Goal: Task Accomplishment & Management: Manage account settings

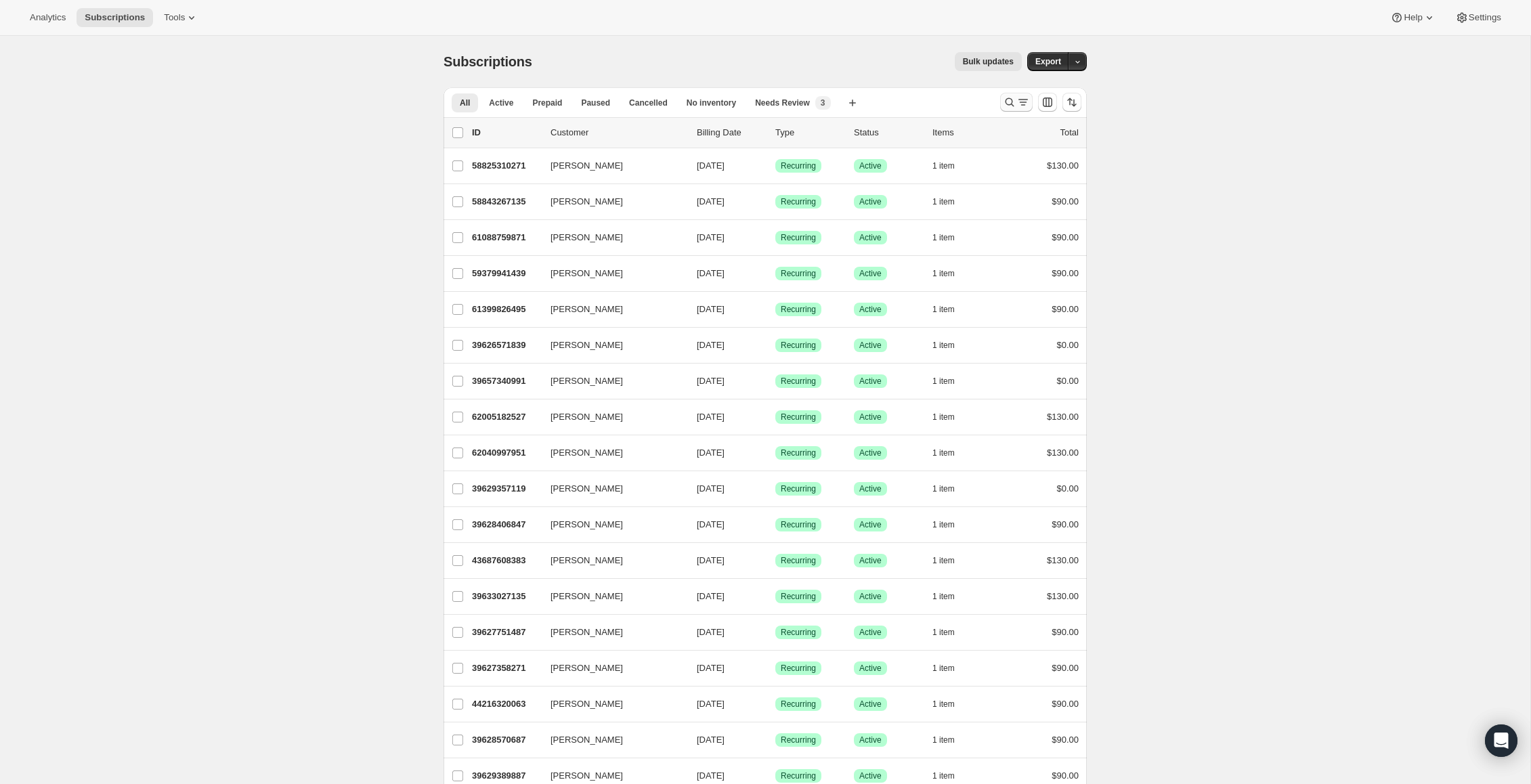
click at [1013, 104] on icon "Search and filter results" at bounding box center [1010, 102] width 14 height 14
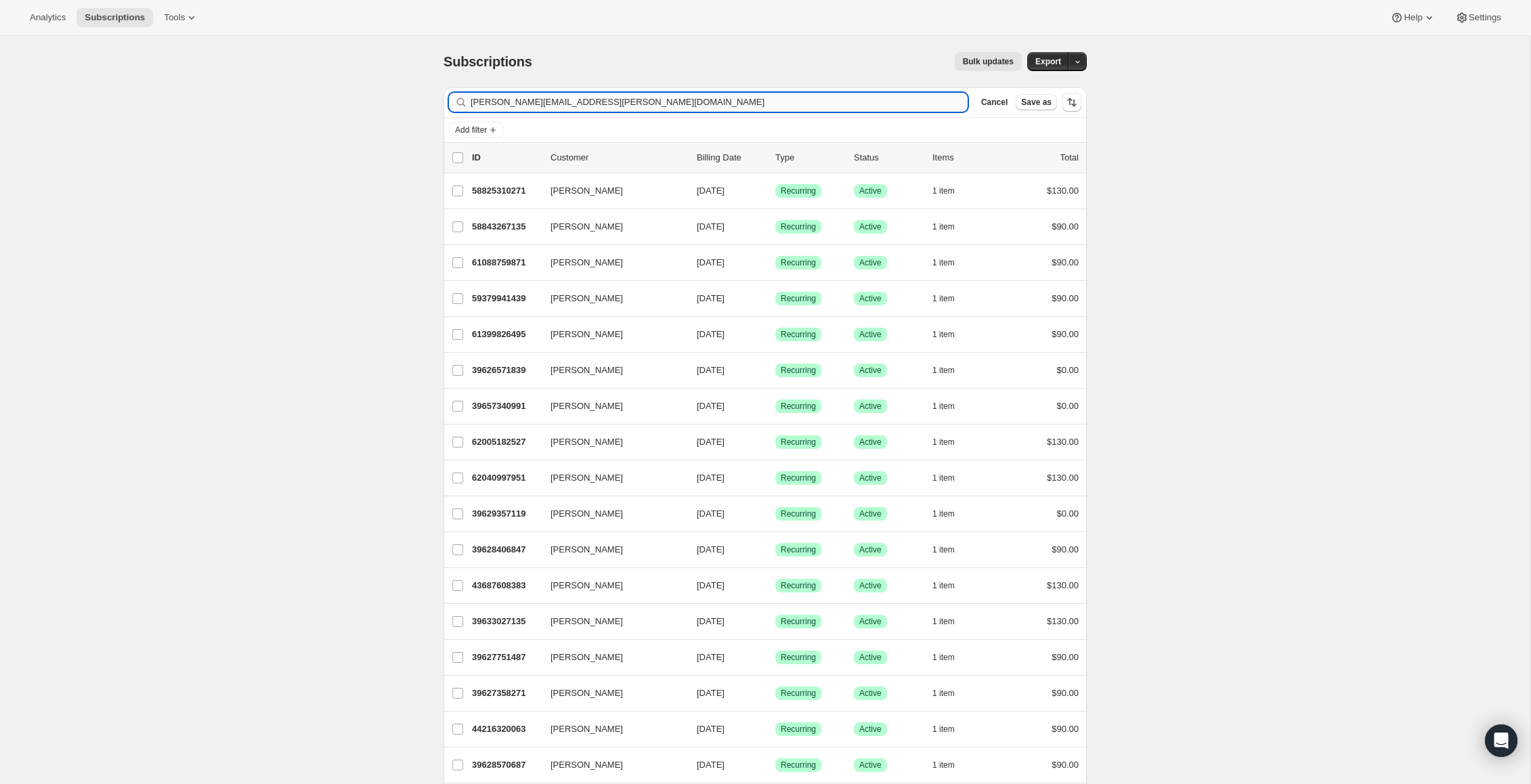
type input "[PERSON_NAME][EMAIL_ADDRESS][PERSON_NAME][DOMAIN_NAME]"
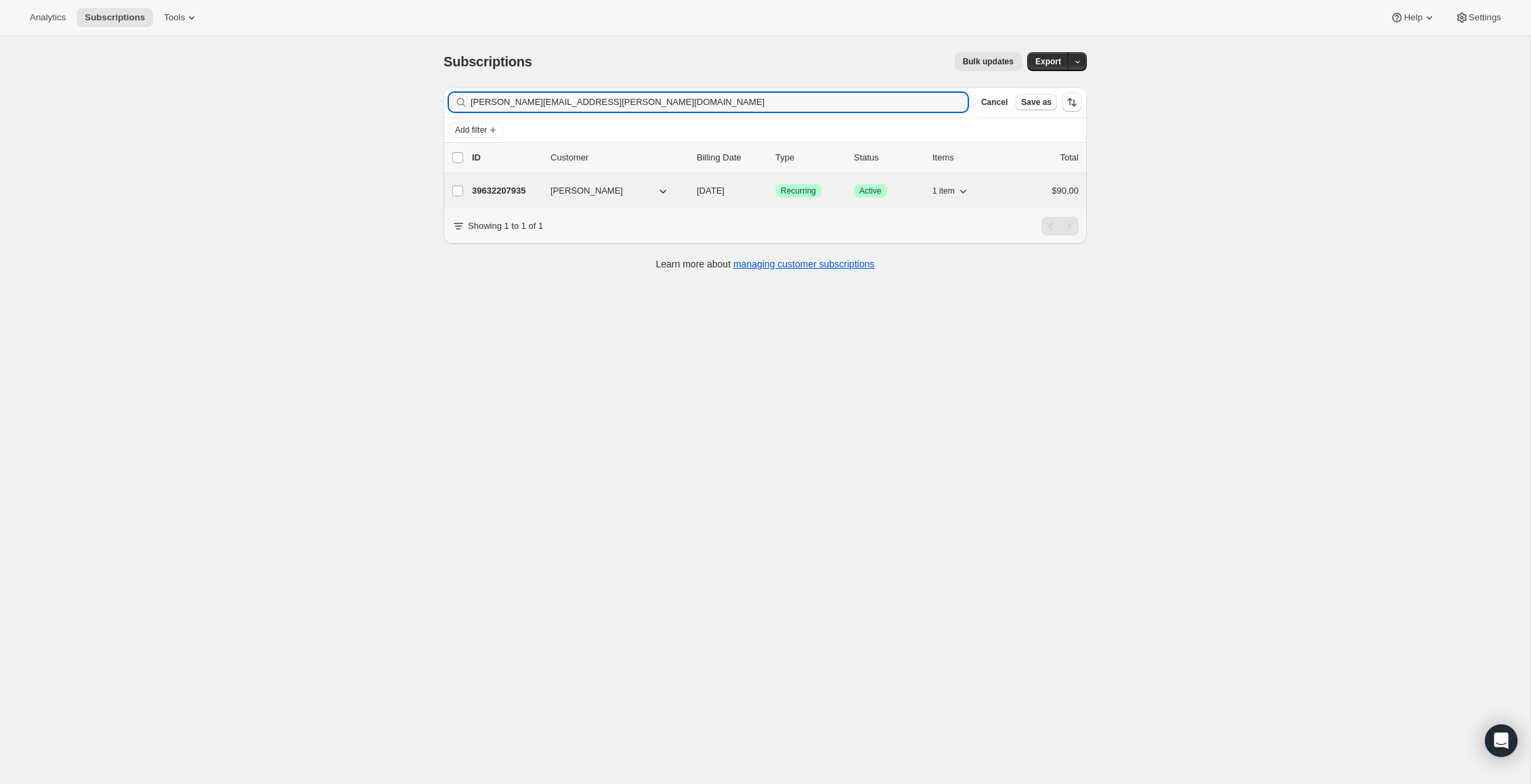
click at [683, 192] on div "[PERSON_NAME]" at bounding box center [618, 190] width 135 height 14
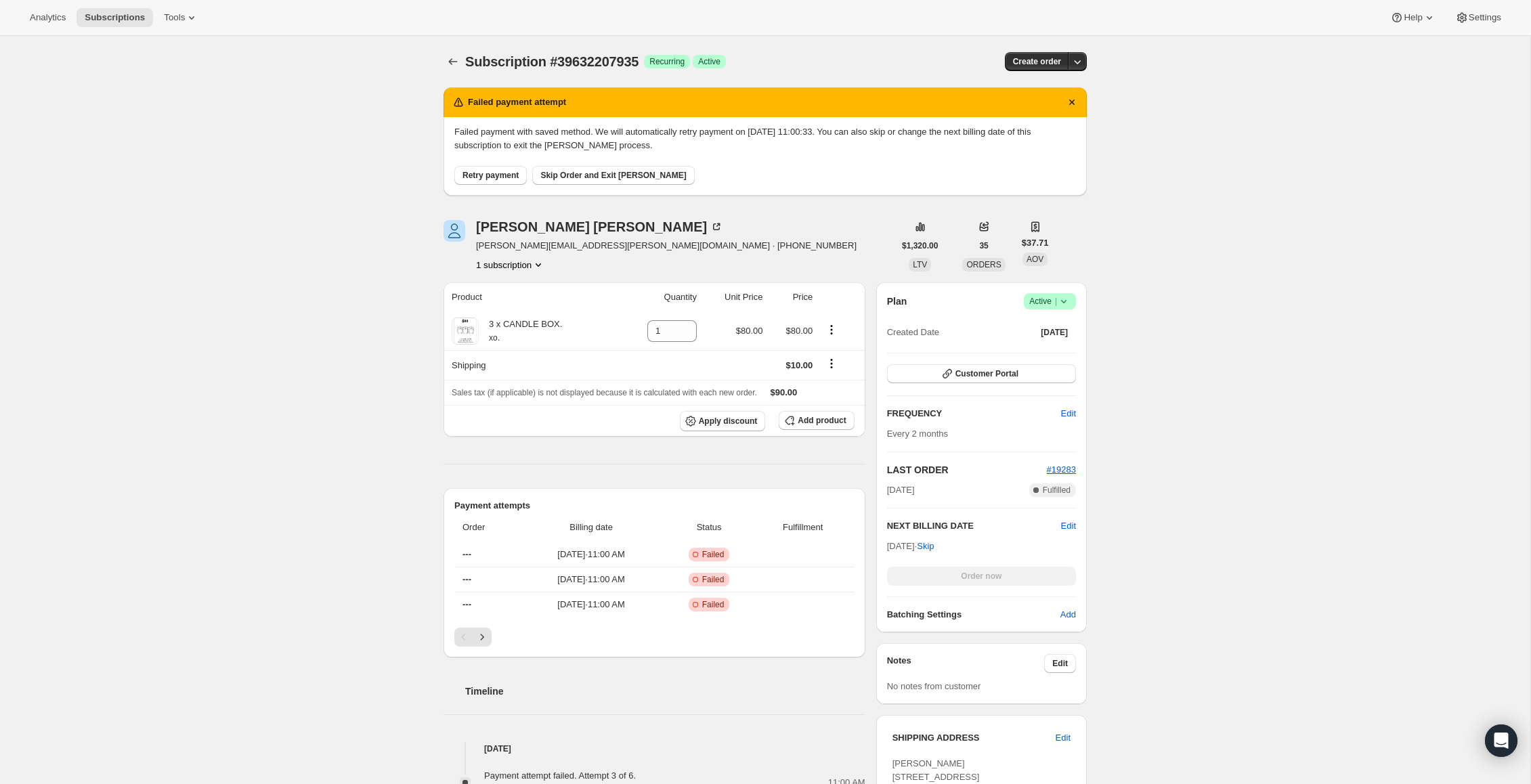
click at [1065, 296] on icon at bounding box center [1063, 301] width 14 height 14
click at [1027, 351] on span "Cancel subscription" at bounding box center [1045, 351] width 76 height 10
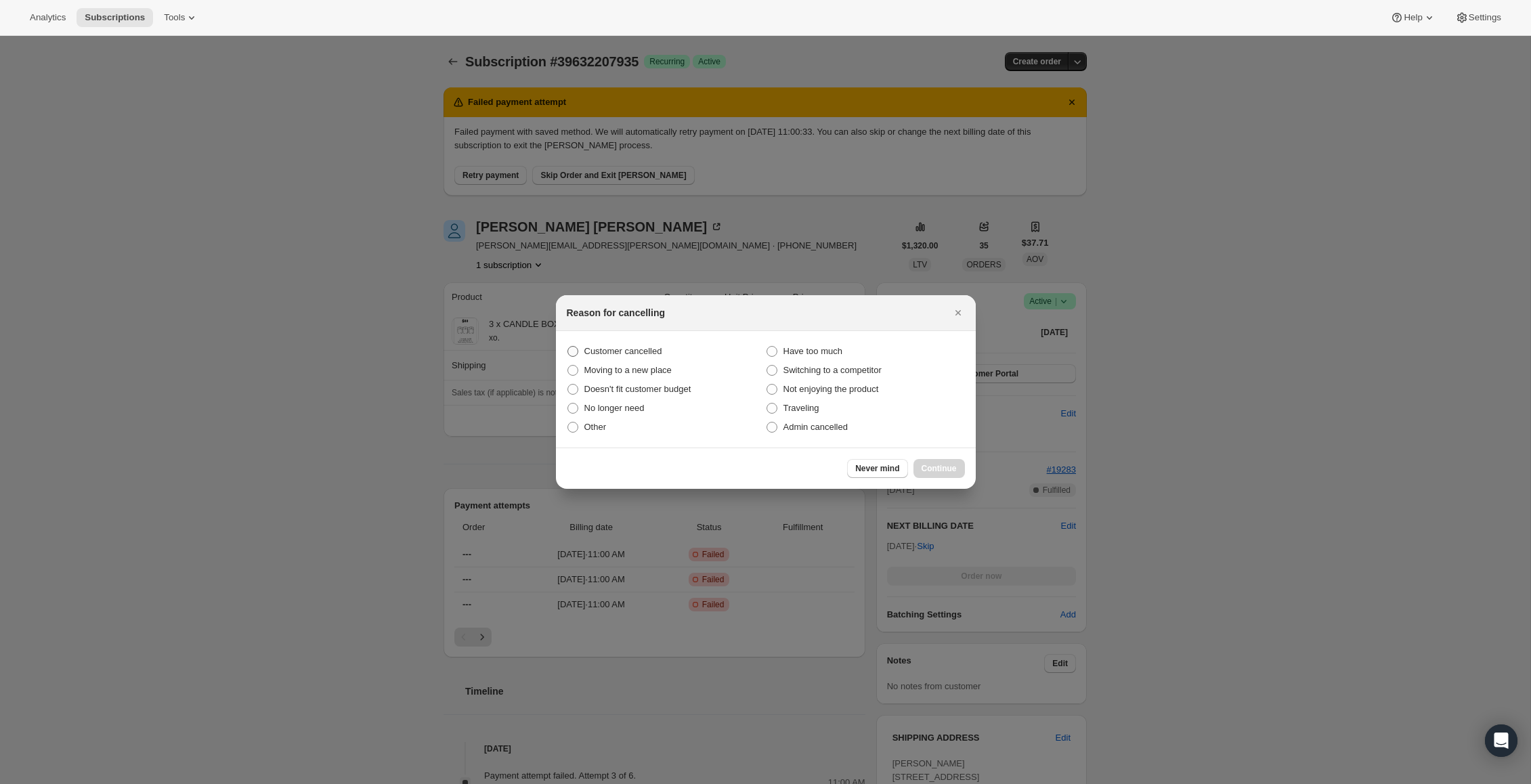
click at [577, 354] on span ":rbu:" at bounding box center [572, 351] width 11 height 11
click at [568, 346] on input "Customer cancelled" at bounding box center [567, 346] width 1 height 1
radio input "true"
click at [935, 468] on span "Continue" at bounding box center [939, 468] width 35 height 11
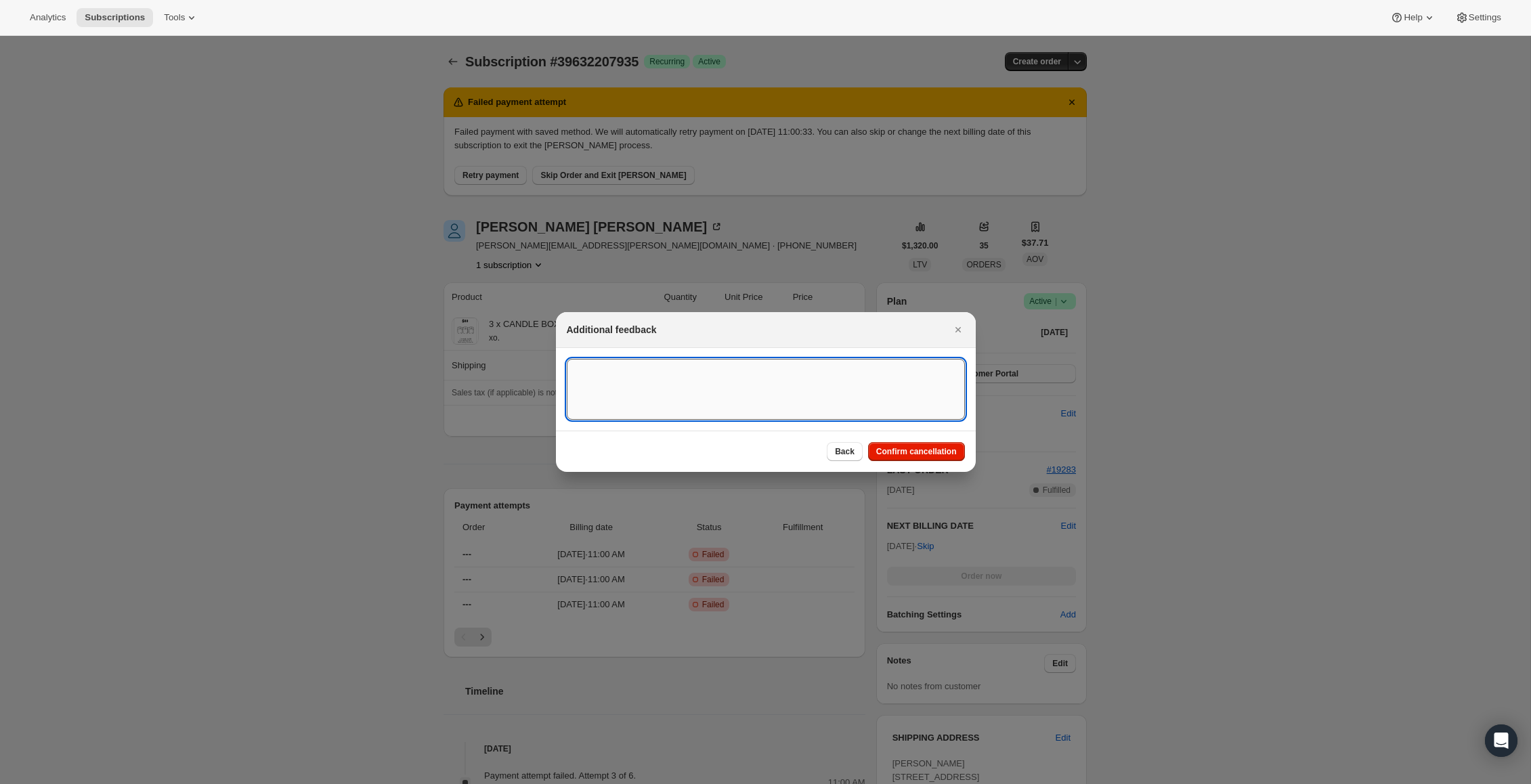
click at [707, 385] on textarea ":rbu:" at bounding box center [766, 389] width 398 height 61
paste textarea "Hello Sorry but I need to cancel this subscription. How do I do this? Thank you…"
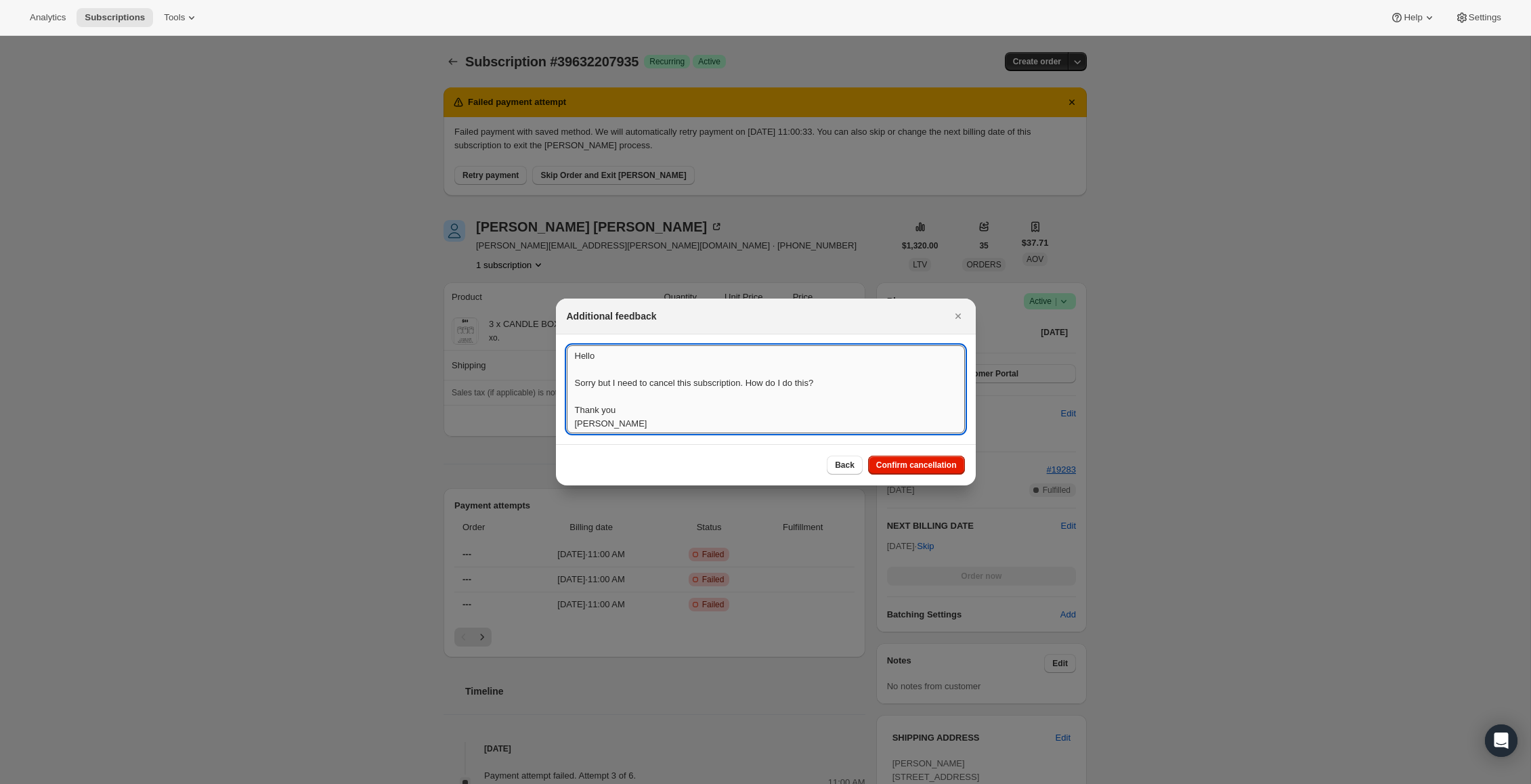
scroll to position [2, 0]
type textarea "Hello Sorry but I need to cancel this subscription. How do I do this? Thank you…"
click at [896, 462] on span "Confirm cancellation" at bounding box center [916, 464] width 81 height 11
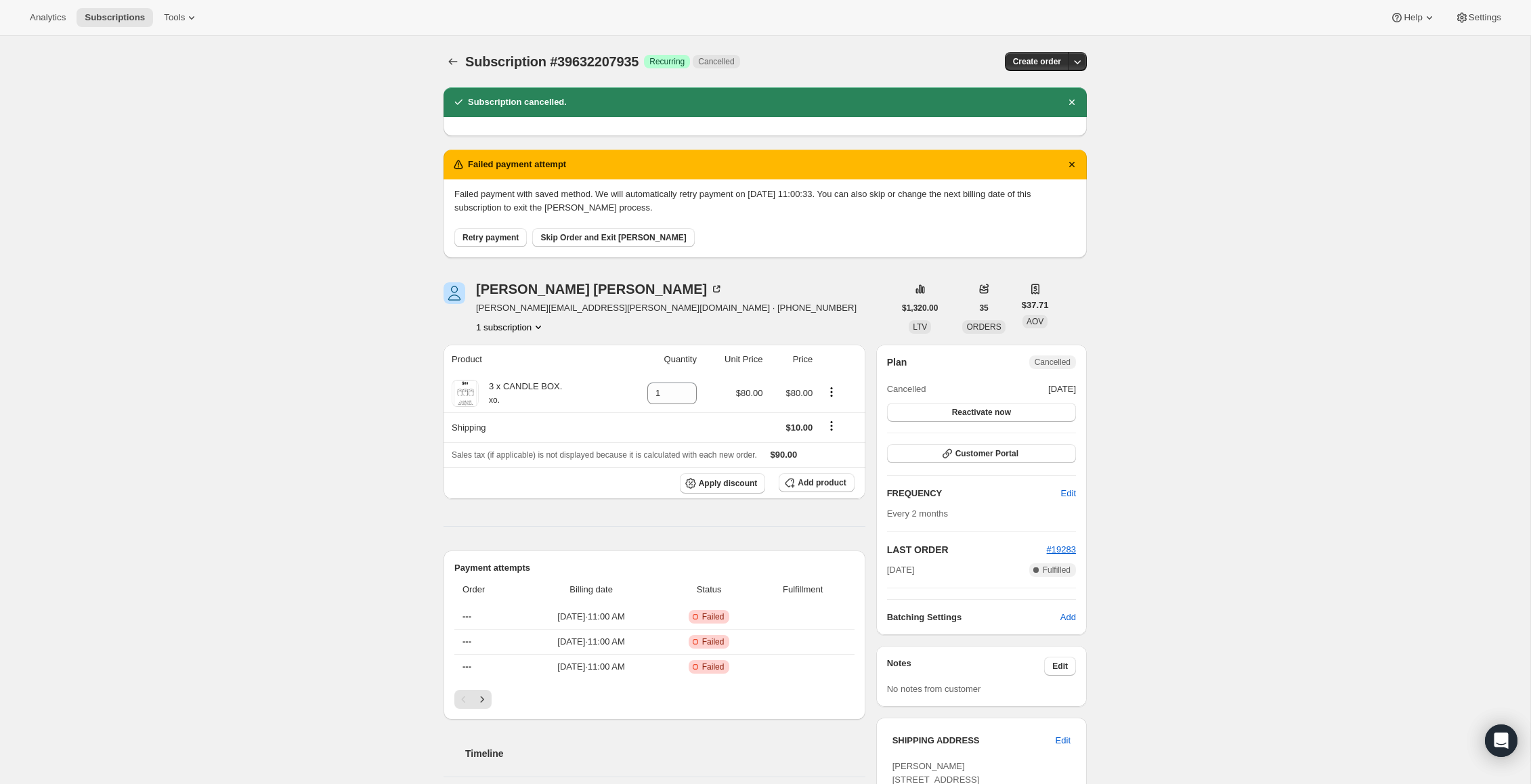
drag, startPoint x: 598, startPoint y: 234, endPoint x: 604, endPoint y: 231, distance: 6.7
click at [599, 234] on span "Skip Order and Exit [PERSON_NAME]" at bounding box center [613, 237] width 146 height 11
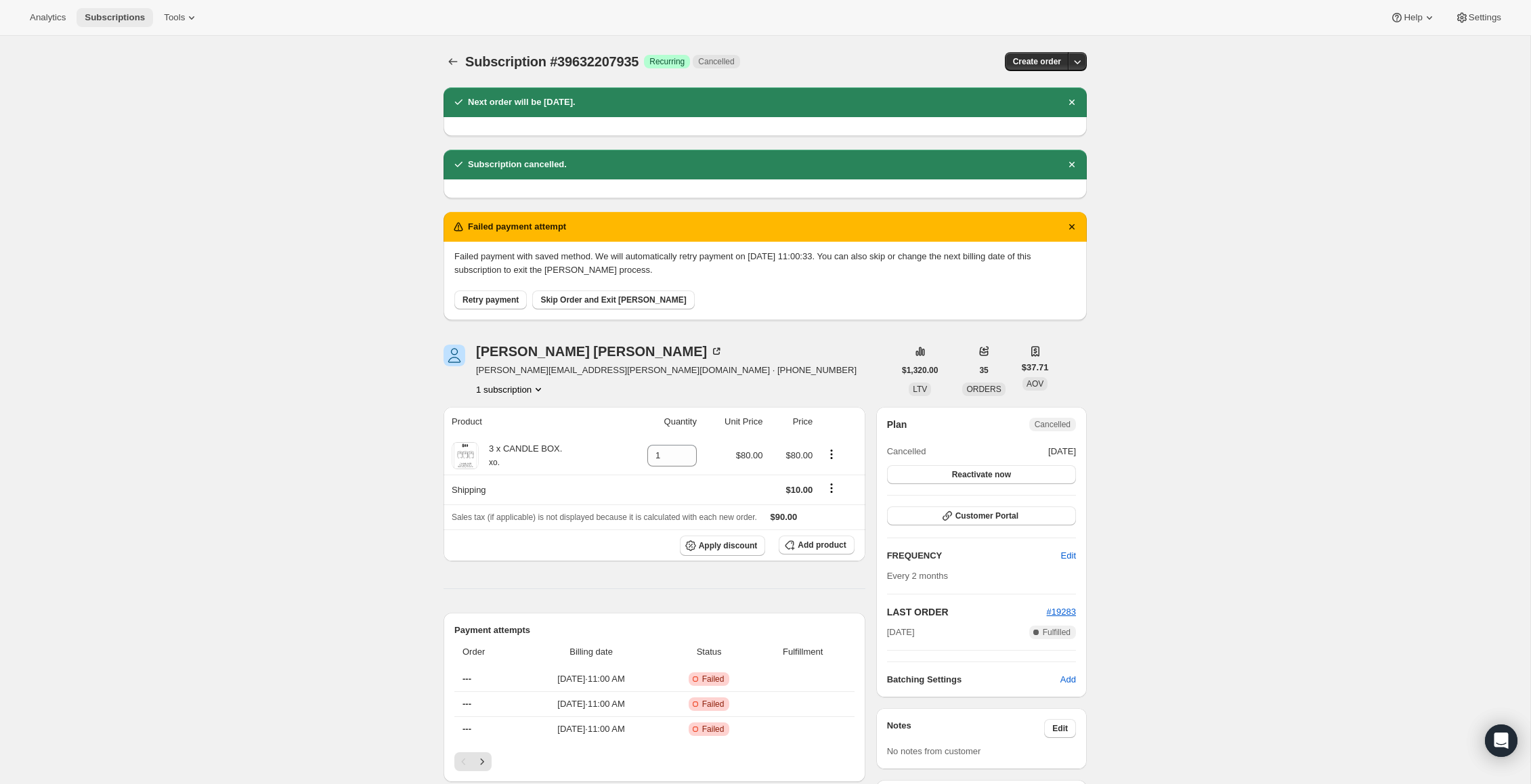
click at [107, 20] on span "Subscriptions" at bounding box center [115, 17] width 60 height 11
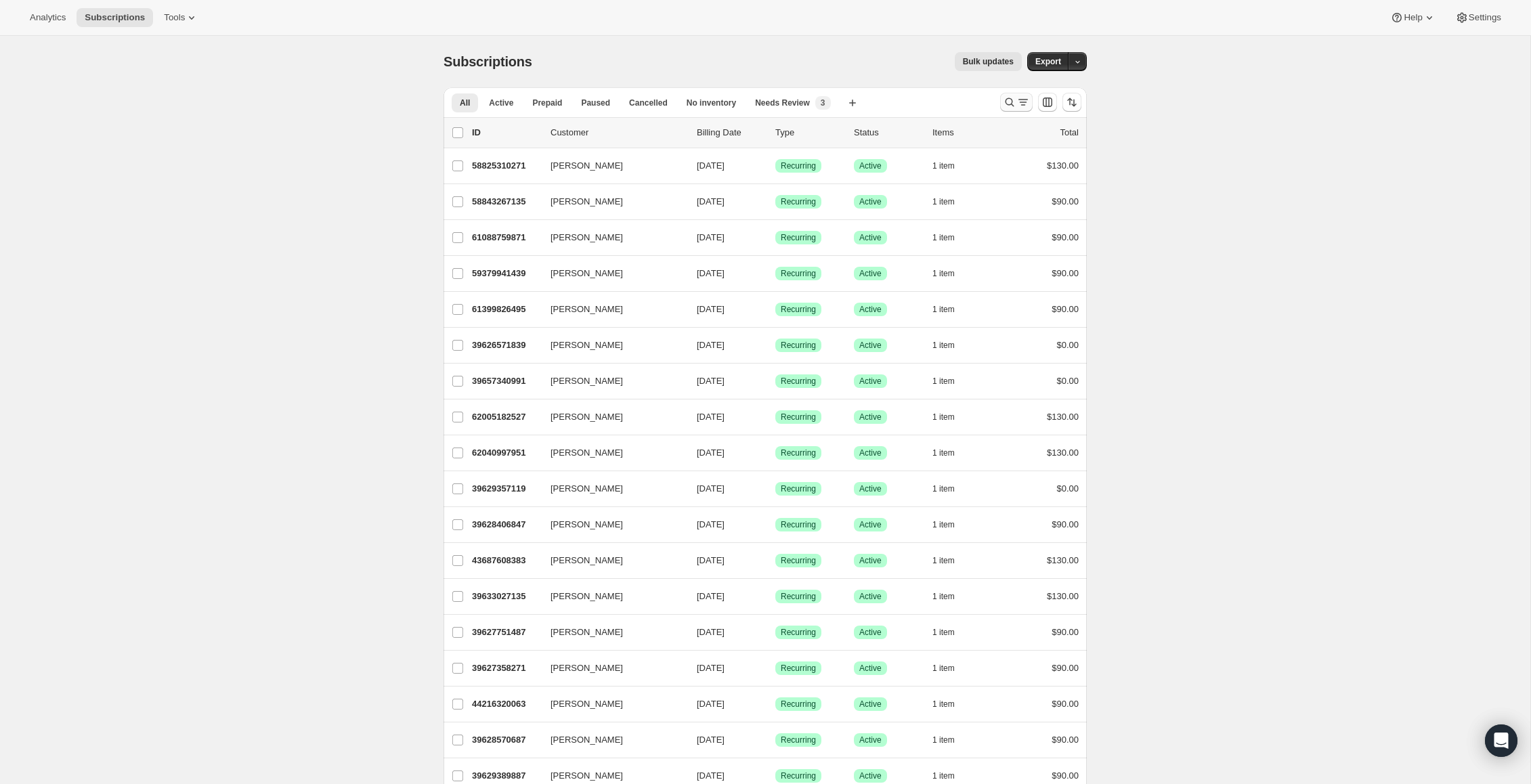
click at [1010, 103] on icon "Search and filter results" at bounding box center [1010, 102] width 14 height 14
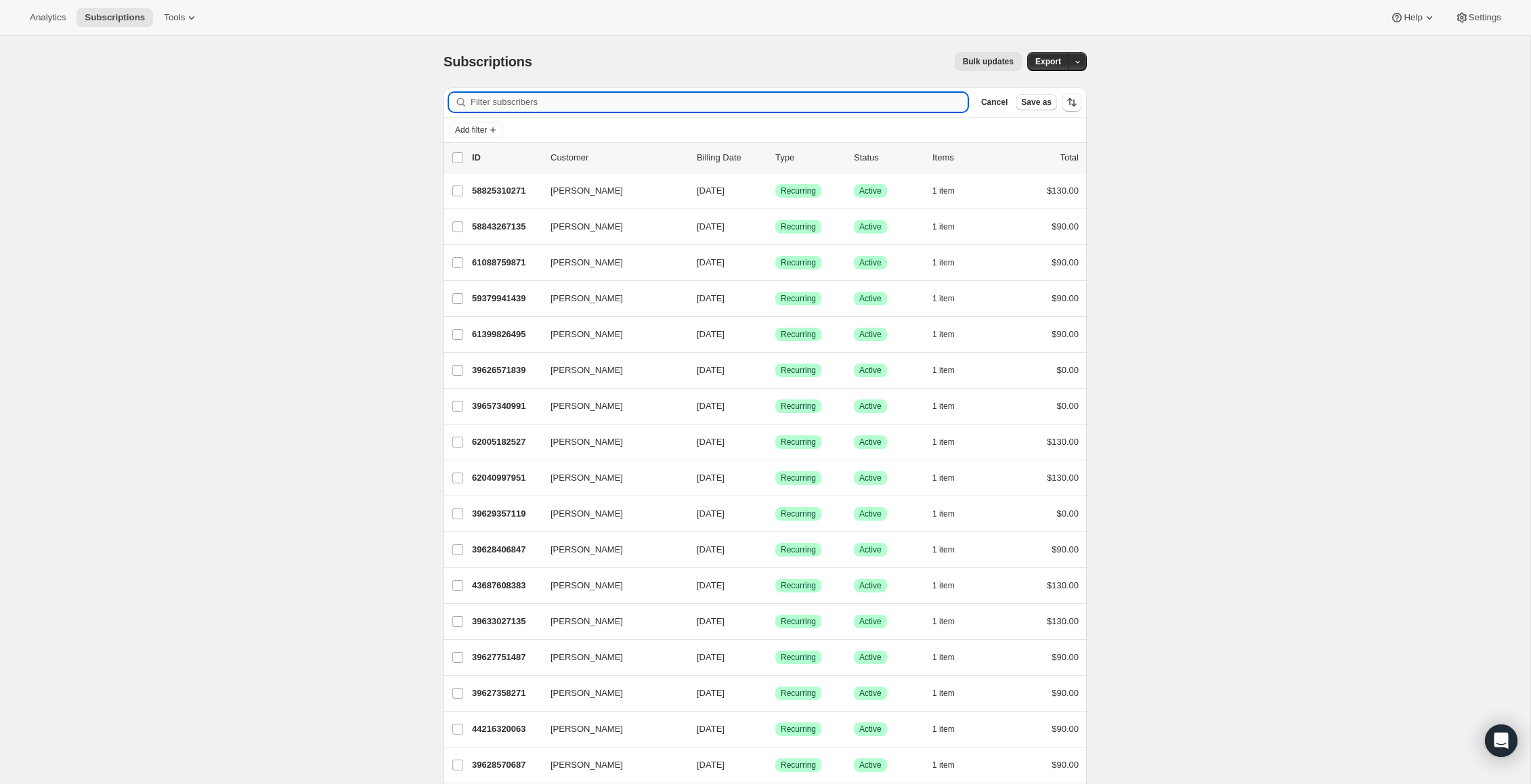
click at [797, 105] on input "Filter subscribers" at bounding box center [718, 102] width 497 height 19
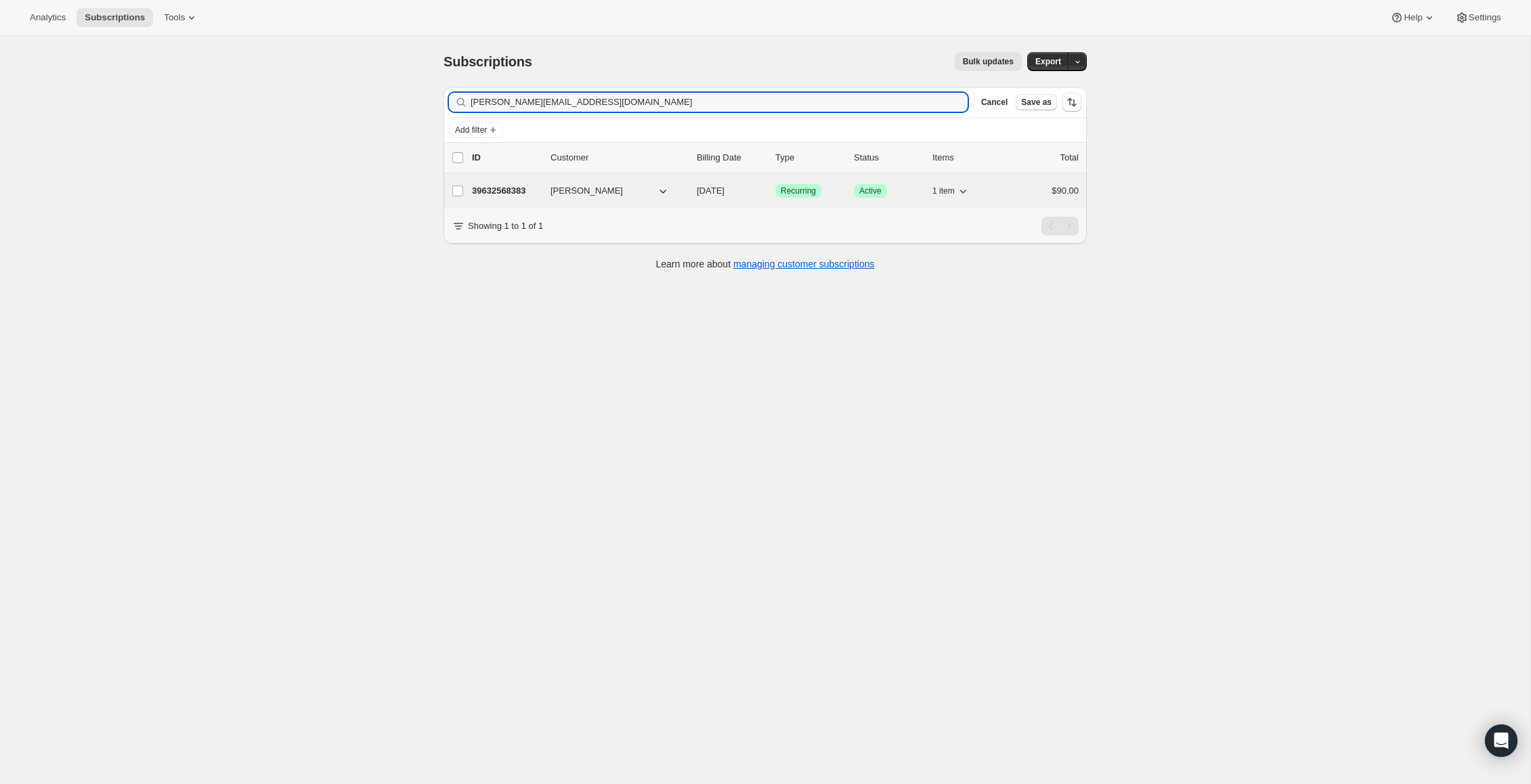
type input "[PERSON_NAME][EMAIL_ADDRESS][DOMAIN_NAME]"
click at [660, 184] on div "39632568383 [PERSON_NAME] [DATE] Success Recurring Success Active 1 item $90.00" at bounding box center [775, 190] width 607 height 19
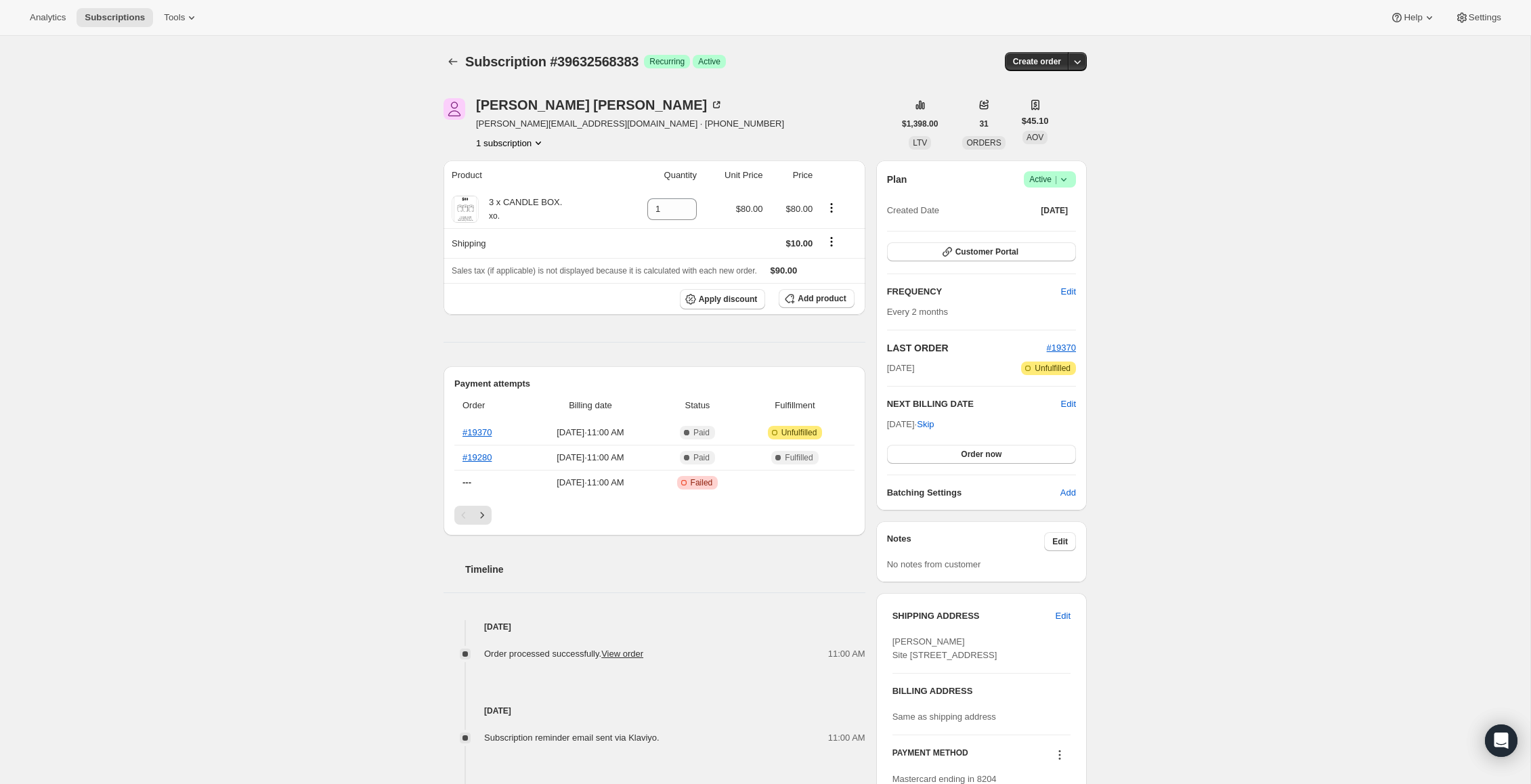
click at [1066, 179] on icon at bounding box center [1063, 179] width 14 height 14
click at [1047, 220] on button "Cancel subscription" at bounding box center [1045, 229] width 85 height 22
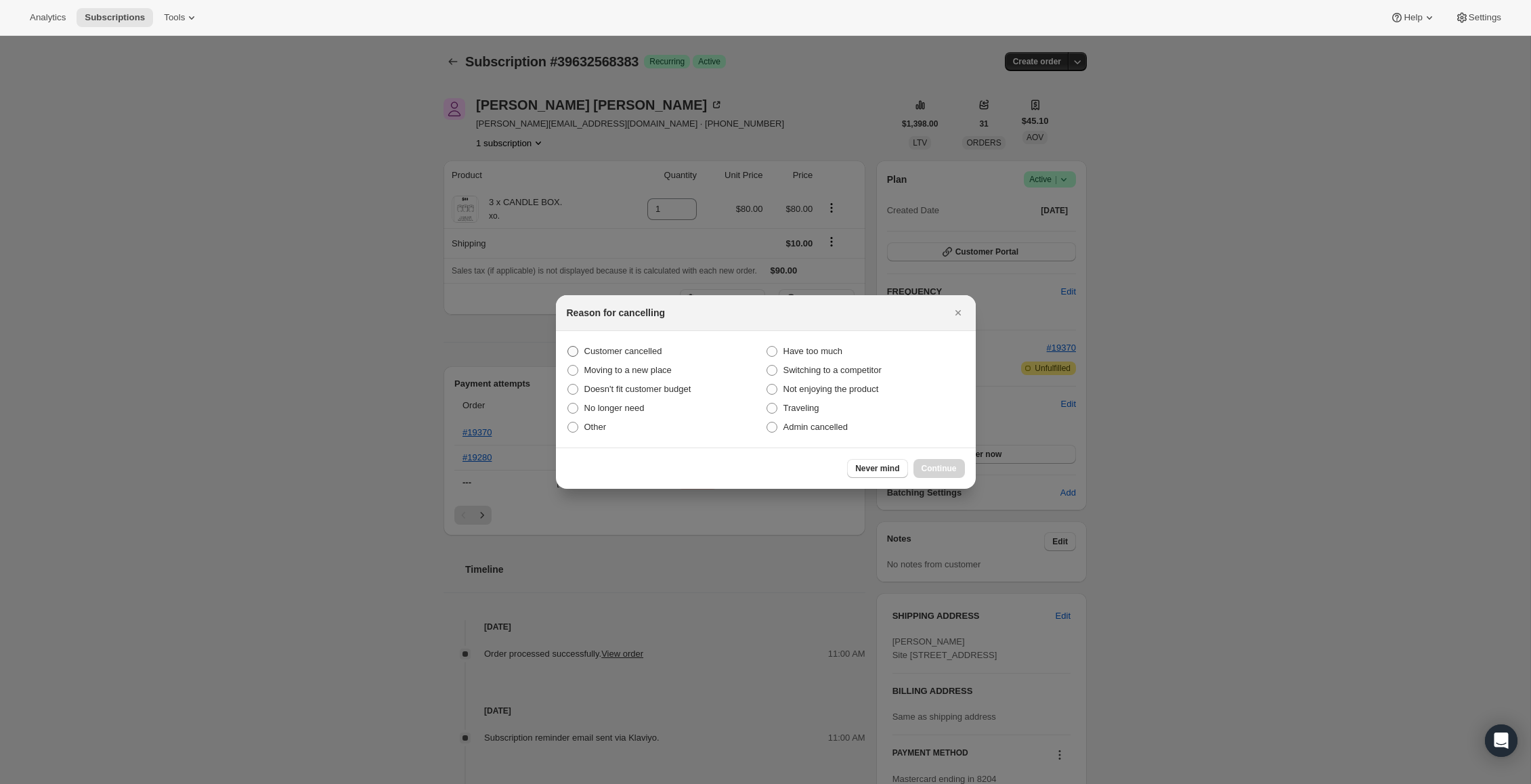
click at [575, 351] on span ":rto:" at bounding box center [572, 351] width 11 height 11
click at [568, 346] on input "Customer cancelled" at bounding box center [567, 346] width 1 height 1
radio input "true"
click at [932, 466] on span "Continue" at bounding box center [939, 468] width 35 height 11
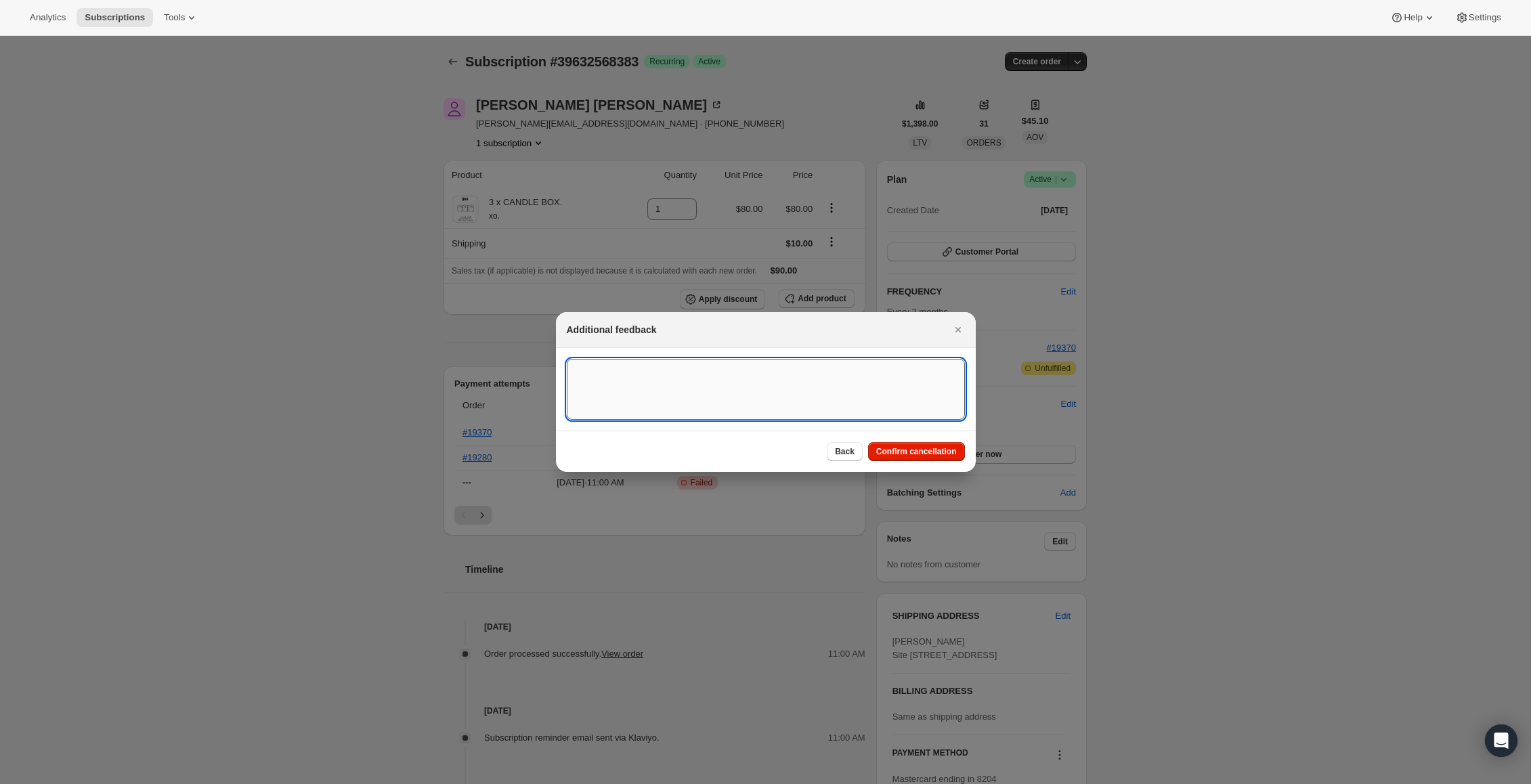
click at [606, 373] on textarea ":rto:" at bounding box center [766, 389] width 398 height 61
paste textarea "Change of address [STREET_ADDRESS] bill address and postal address i would like…"
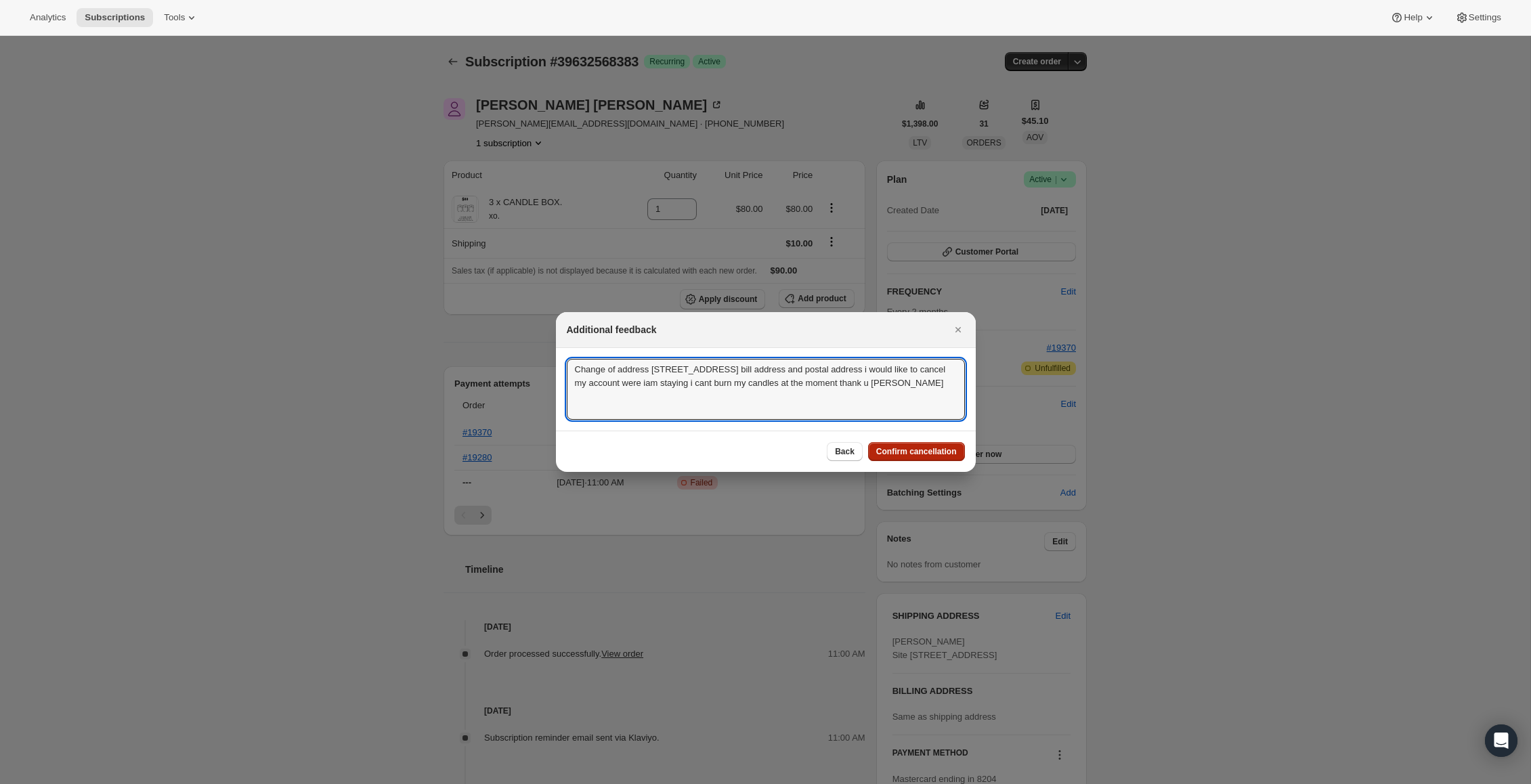
type textarea "Change of address [STREET_ADDRESS] bill address and postal address i would like…"
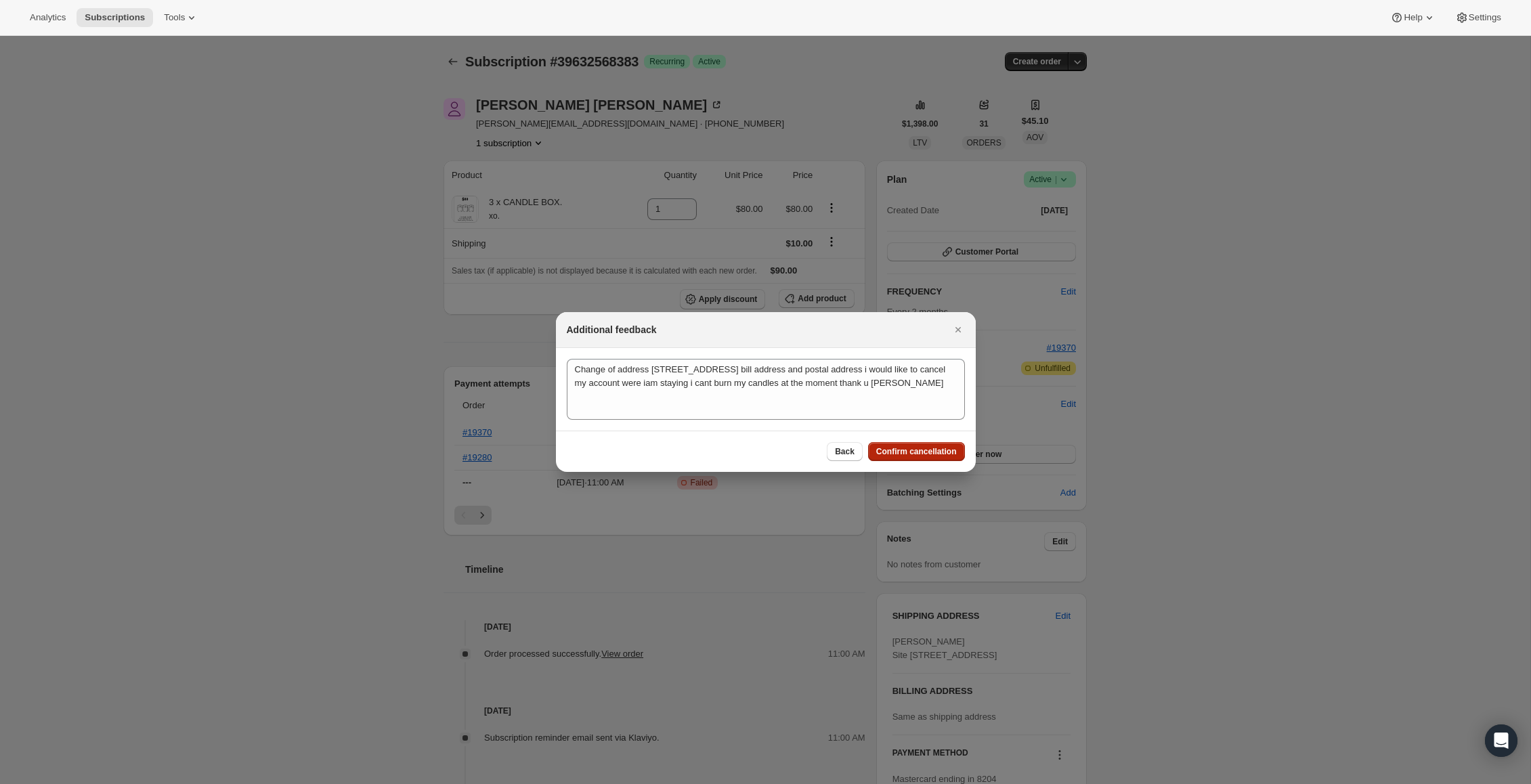
click at [898, 451] on span "Confirm cancellation" at bounding box center [916, 451] width 81 height 11
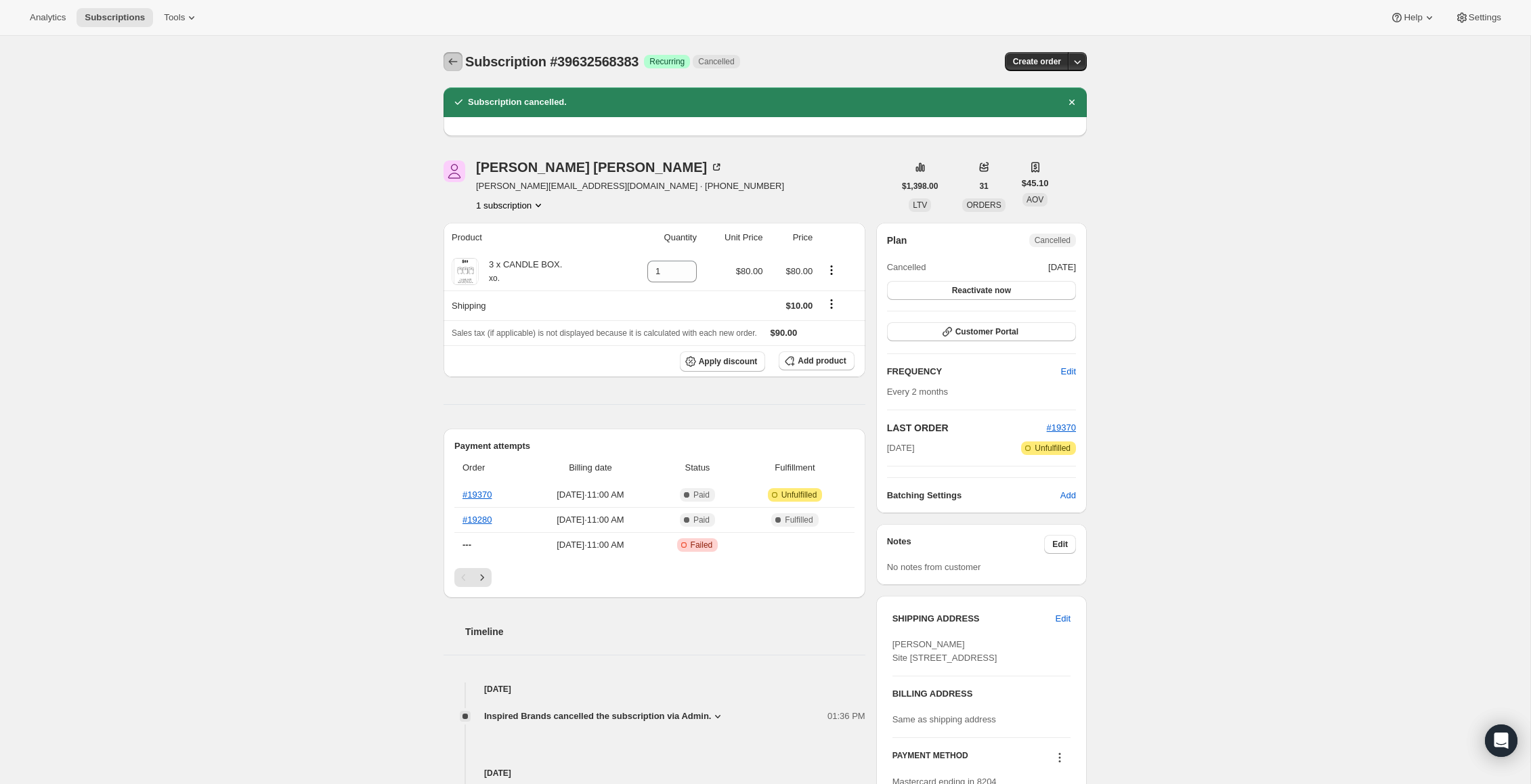
click at [454, 56] on icon "Subscriptions" at bounding box center [452, 61] width 14 height 14
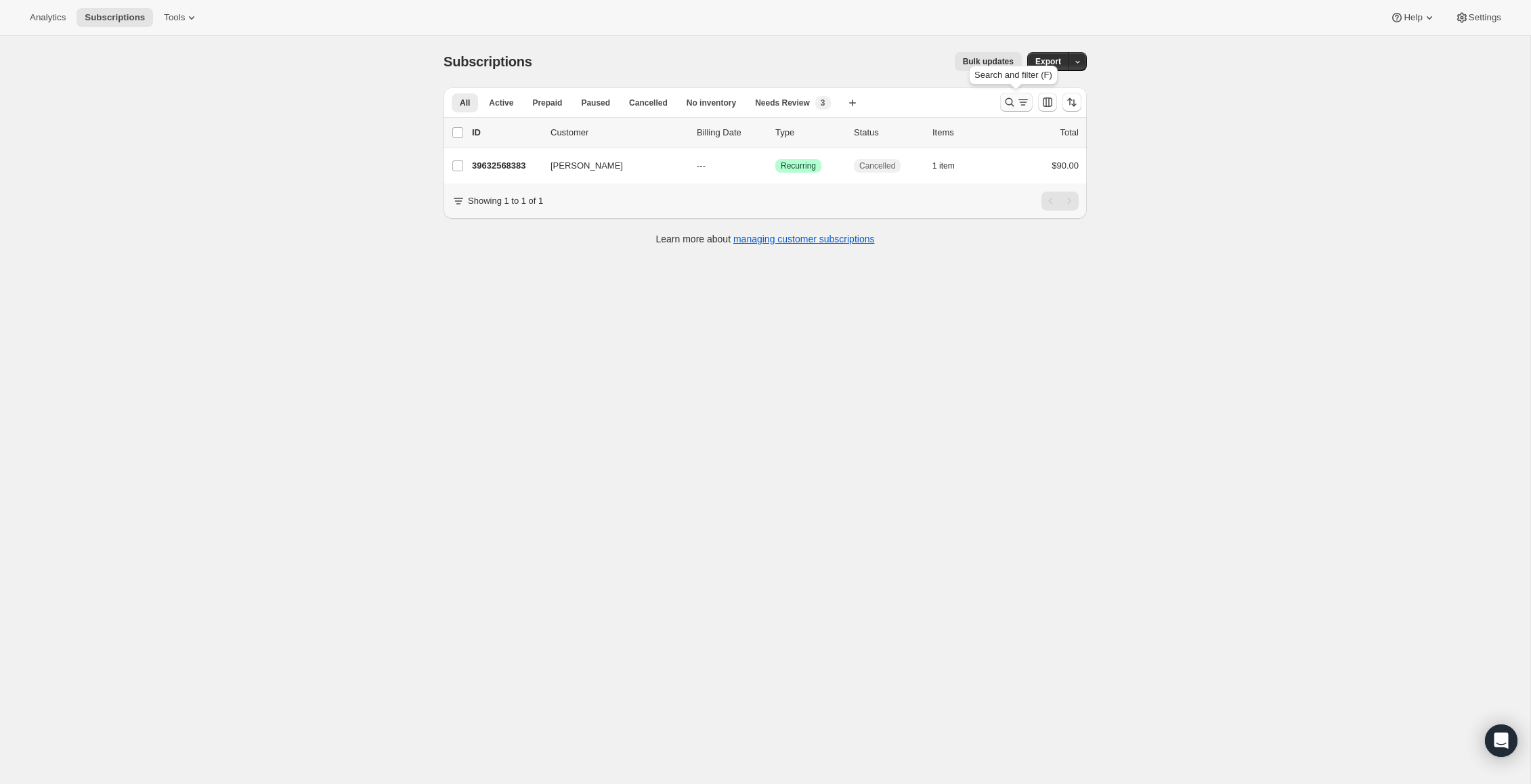
click at [1011, 104] on icon "Search and filter results" at bounding box center [1010, 102] width 14 height 14
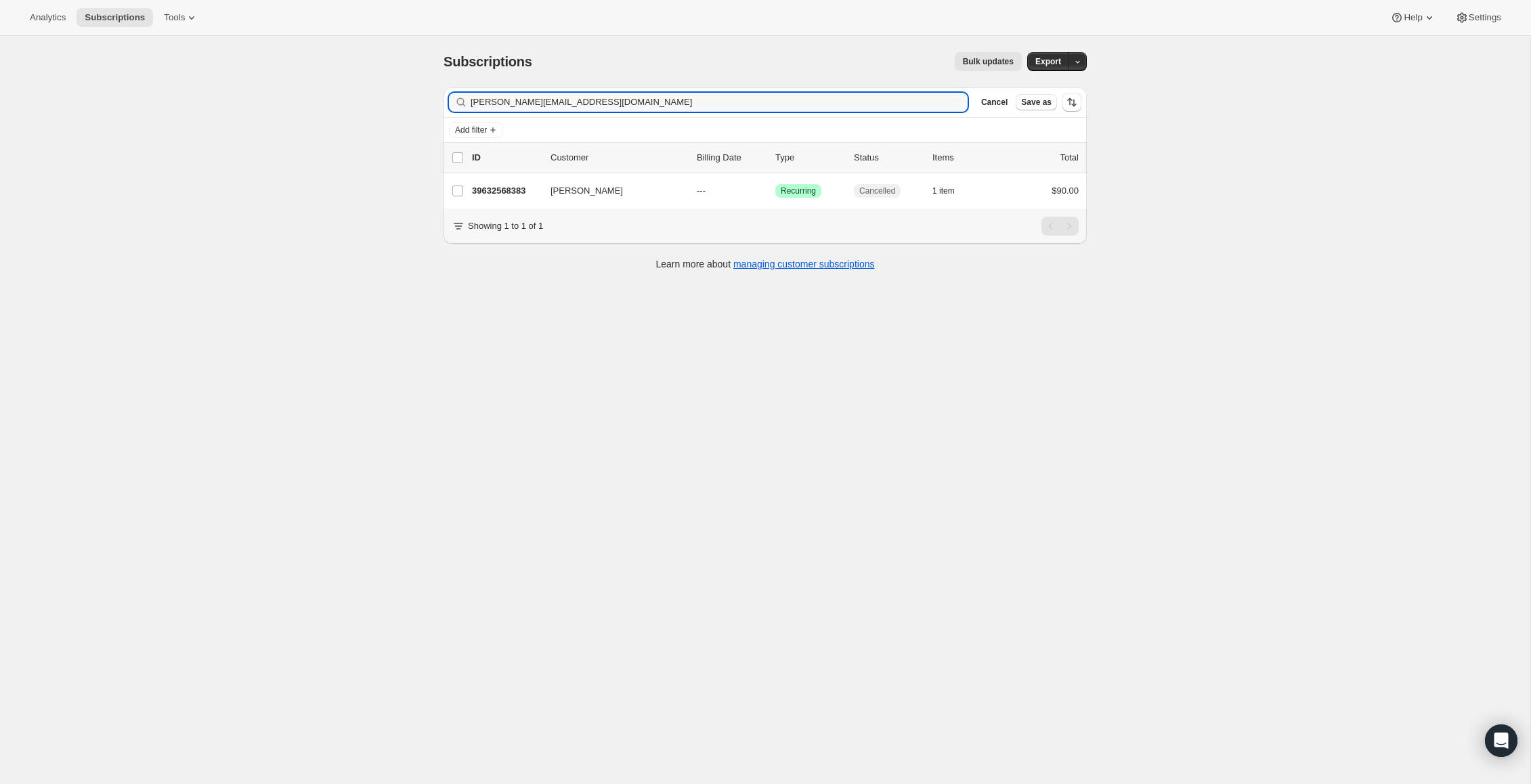
drag, startPoint x: 584, startPoint y: 102, endPoint x: 462, endPoint y: 99, distance: 122.0
click at [462, 99] on div "[PERSON_NAME][EMAIL_ADDRESS][DOMAIN_NAME] Clear" at bounding box center [709, 102] width 519 height 19
type input "[EMAIL_ADDRESS][DEMOGRAPHIC_DATA][DOMAIN_NAME]"
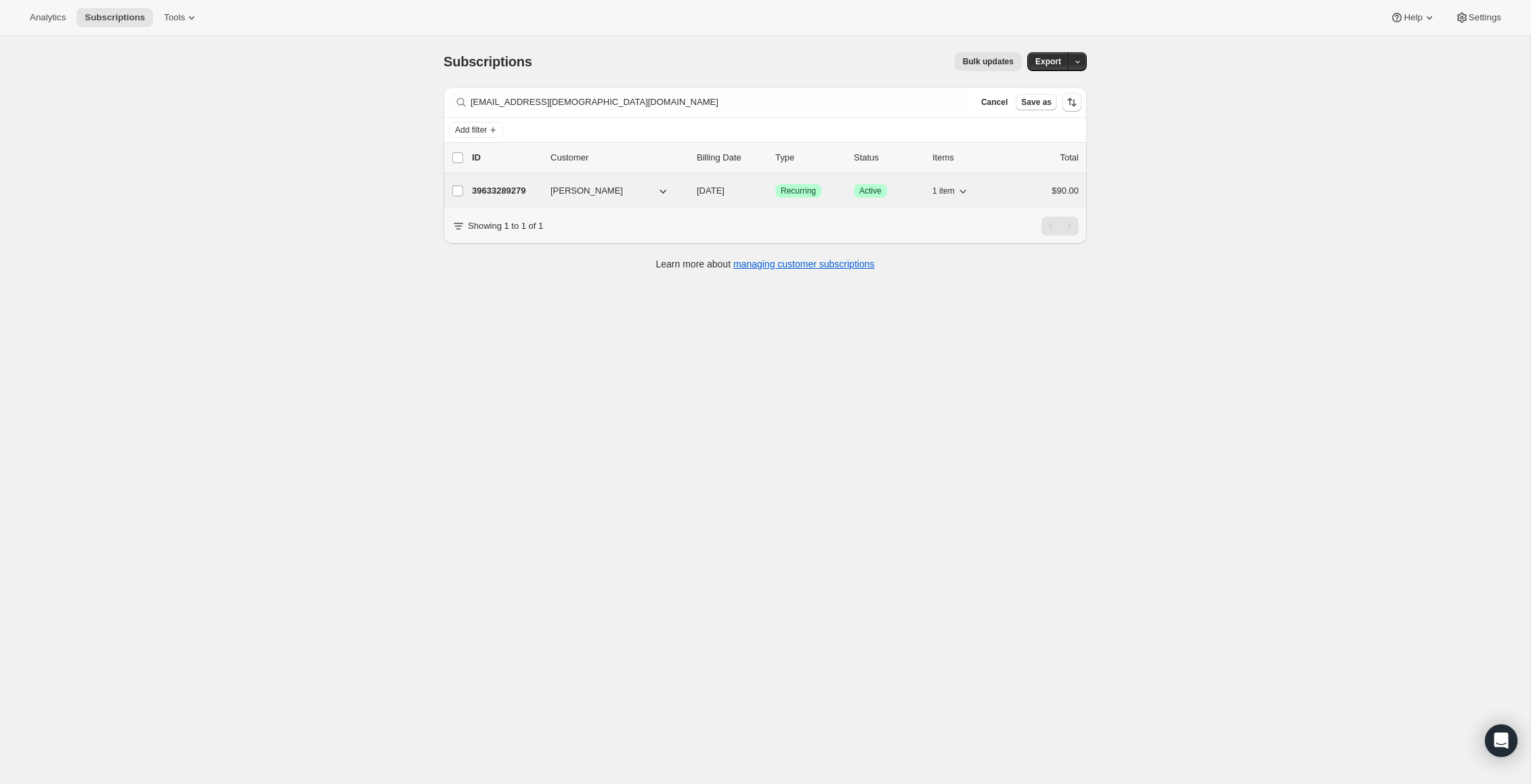
click at [671, 182] on div "39633289279 [PERSON_NAME] [DATE] Success Recurring Success Active 1 item $90.00" at bounding box center [775, 190] width 607 height 19
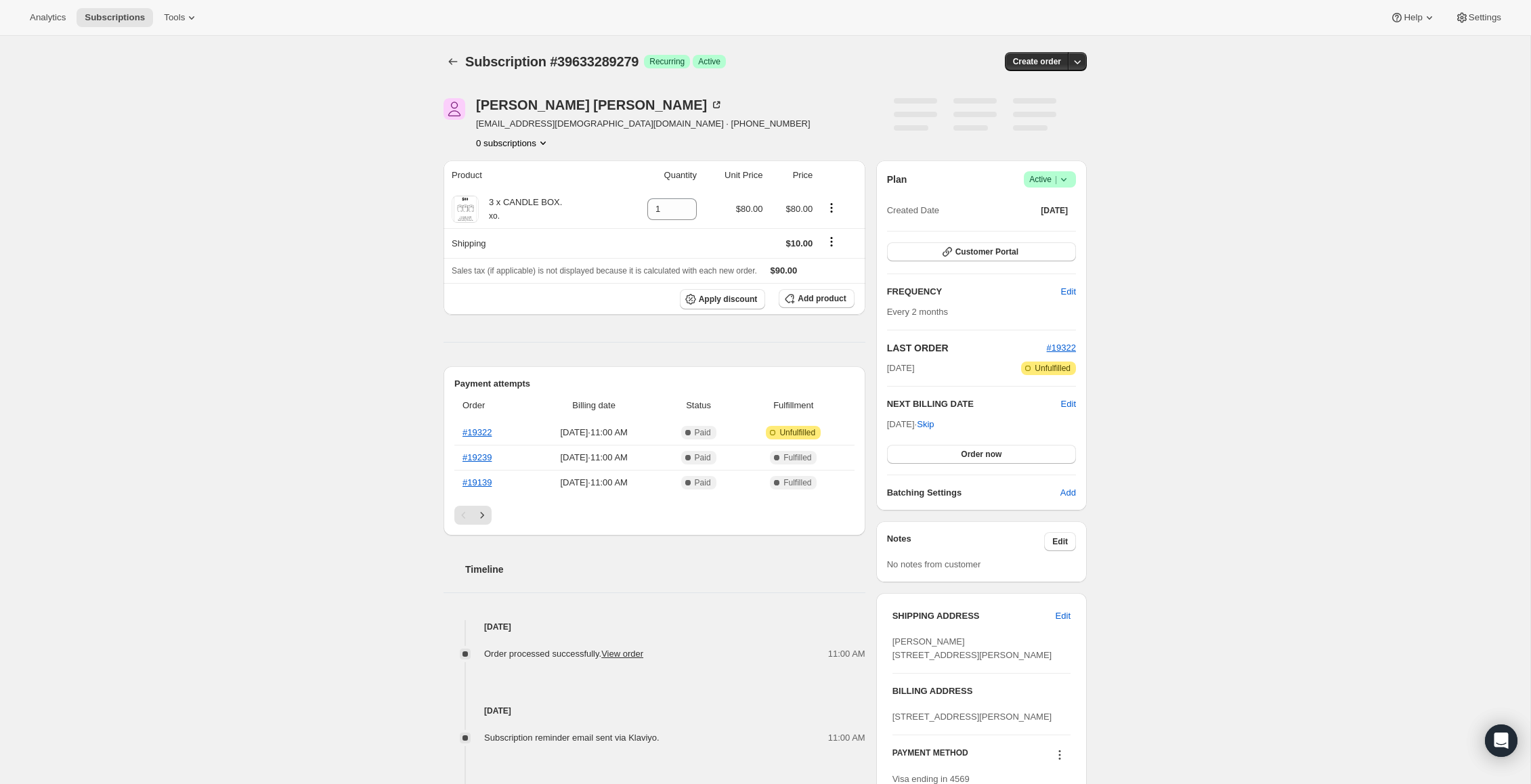
click at [1061, 178] on icon at bounding box center [1063, 180] width 6 height 3
click at [1048, 229] on span "Cancel subscription" at bounding box center [1045, 229] width 76 height 10
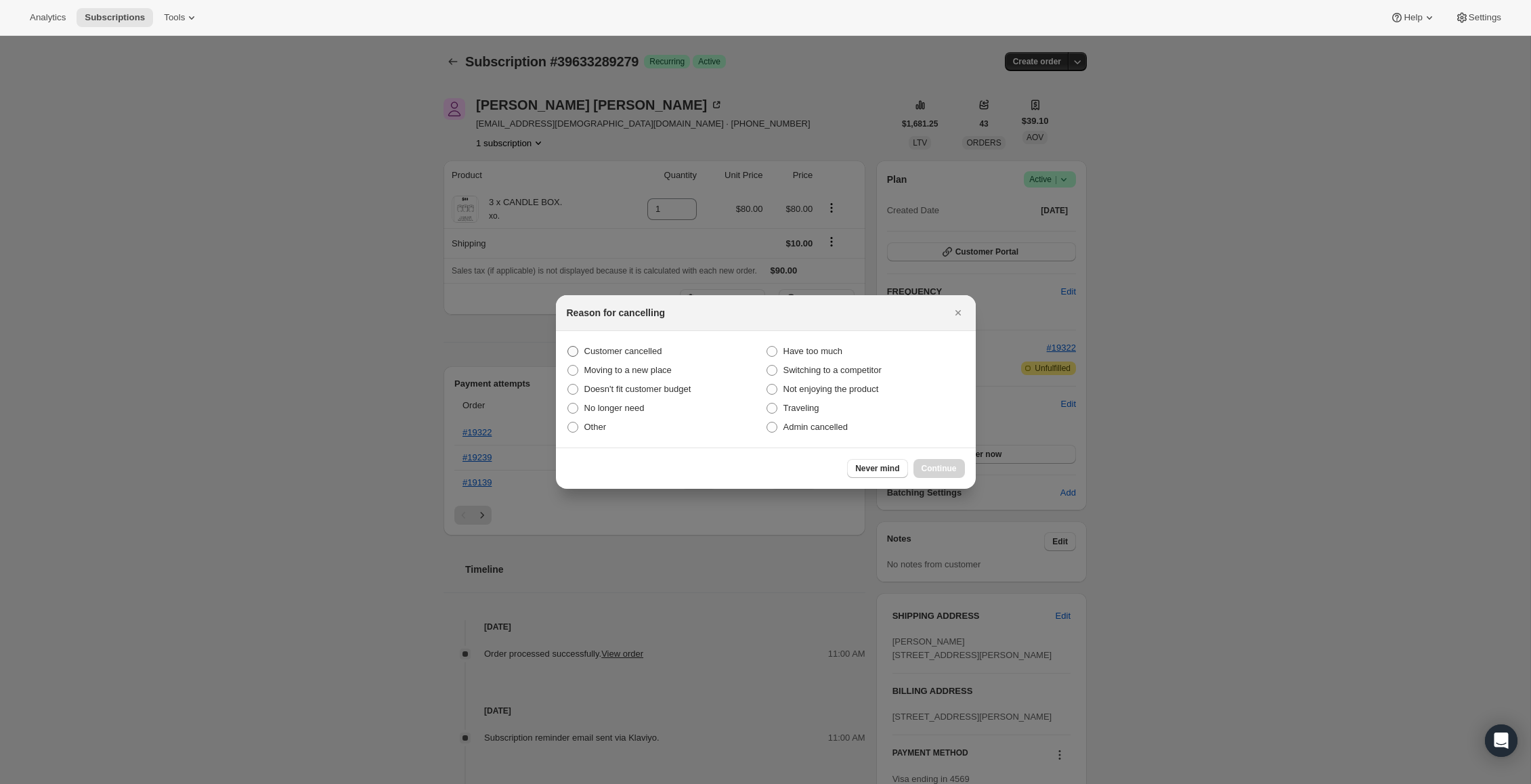
click at [570, 352] on span ":r13s:" at bounding box center [572, 351] width 11 height 11
click at [568, 346] on input "Customer cancelled" at bounding box center [567, 346] width 1 height 1
radio input "true"
drag, startPoint x: 947, startPoint y: 472, endPoint x: 665, endPoint y: 438, distance: 284.0
click at [947, 472] on span "Continue" at bounding box center [939, 468] width 35 height 11
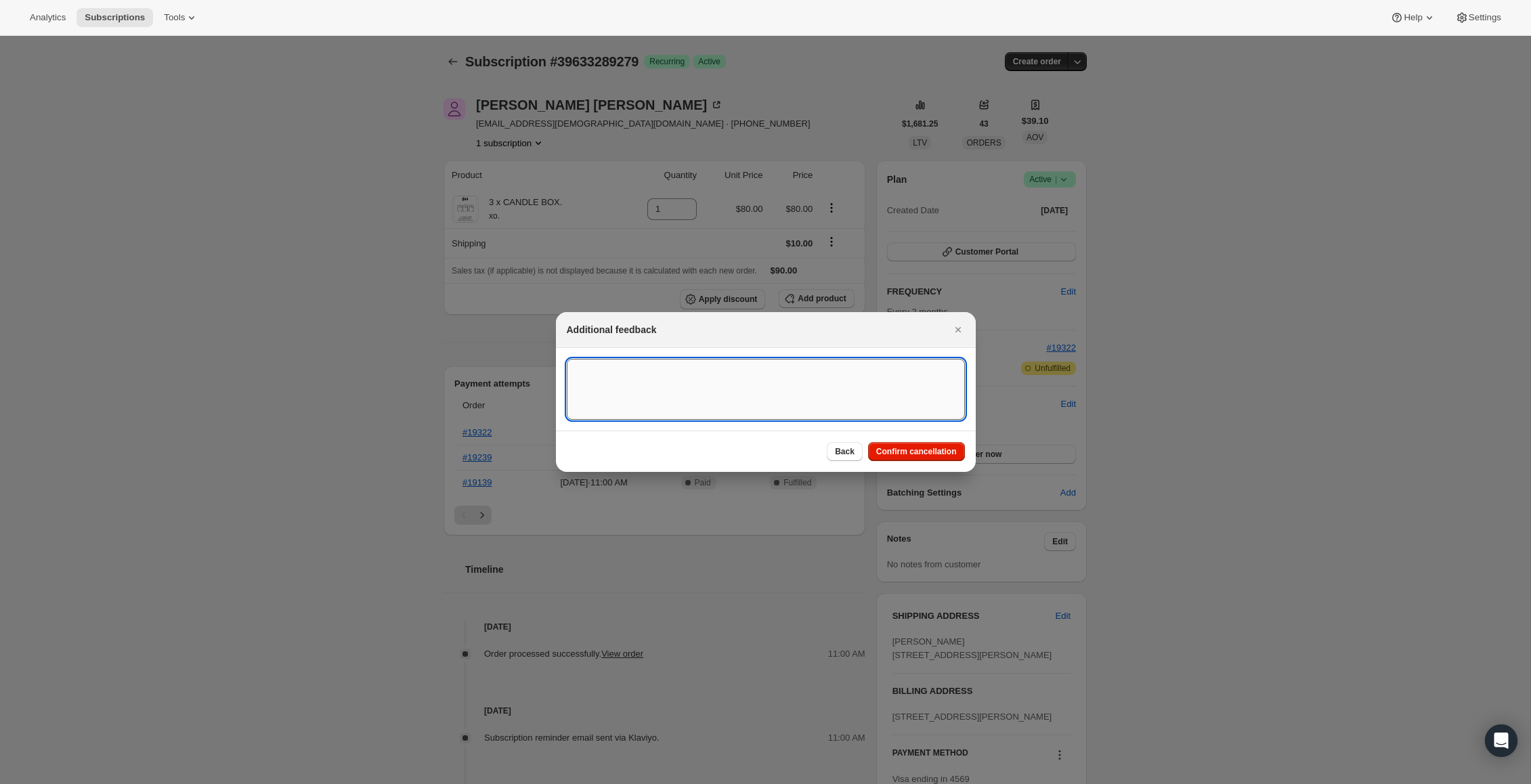
click at [635, 373] on textarea ":r13s:" at bounding box center [766, 389] width 398 height 61
paste textarea "[PERSON_NAME][DATE] 12:26 PM ([DATE]) to me Thank you for all your beautiful ca…"
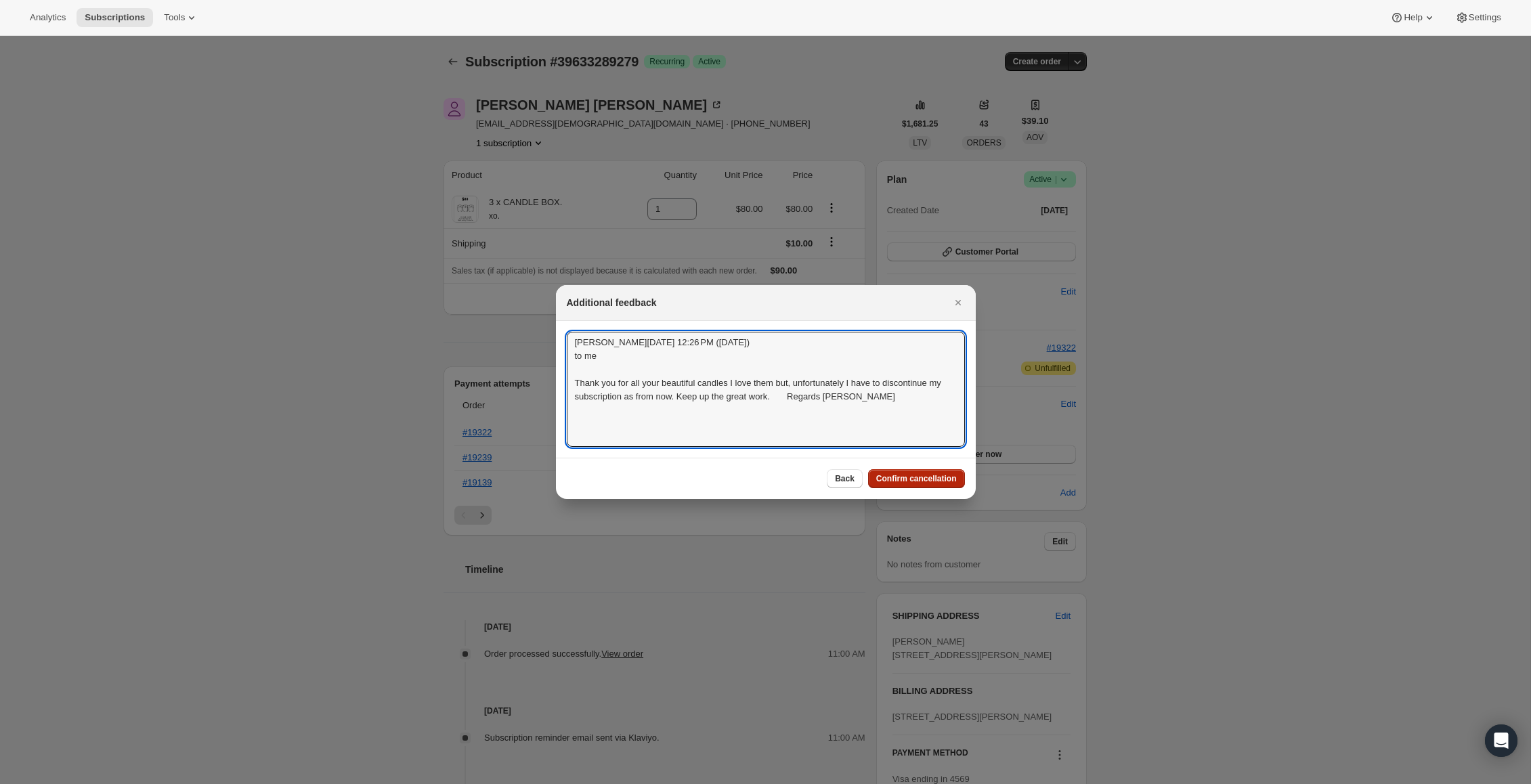
type textarea "[PERSON_NAME][DATE] 12:26 PM ([DATE]) to me Thank you for all your beautiful ca…"
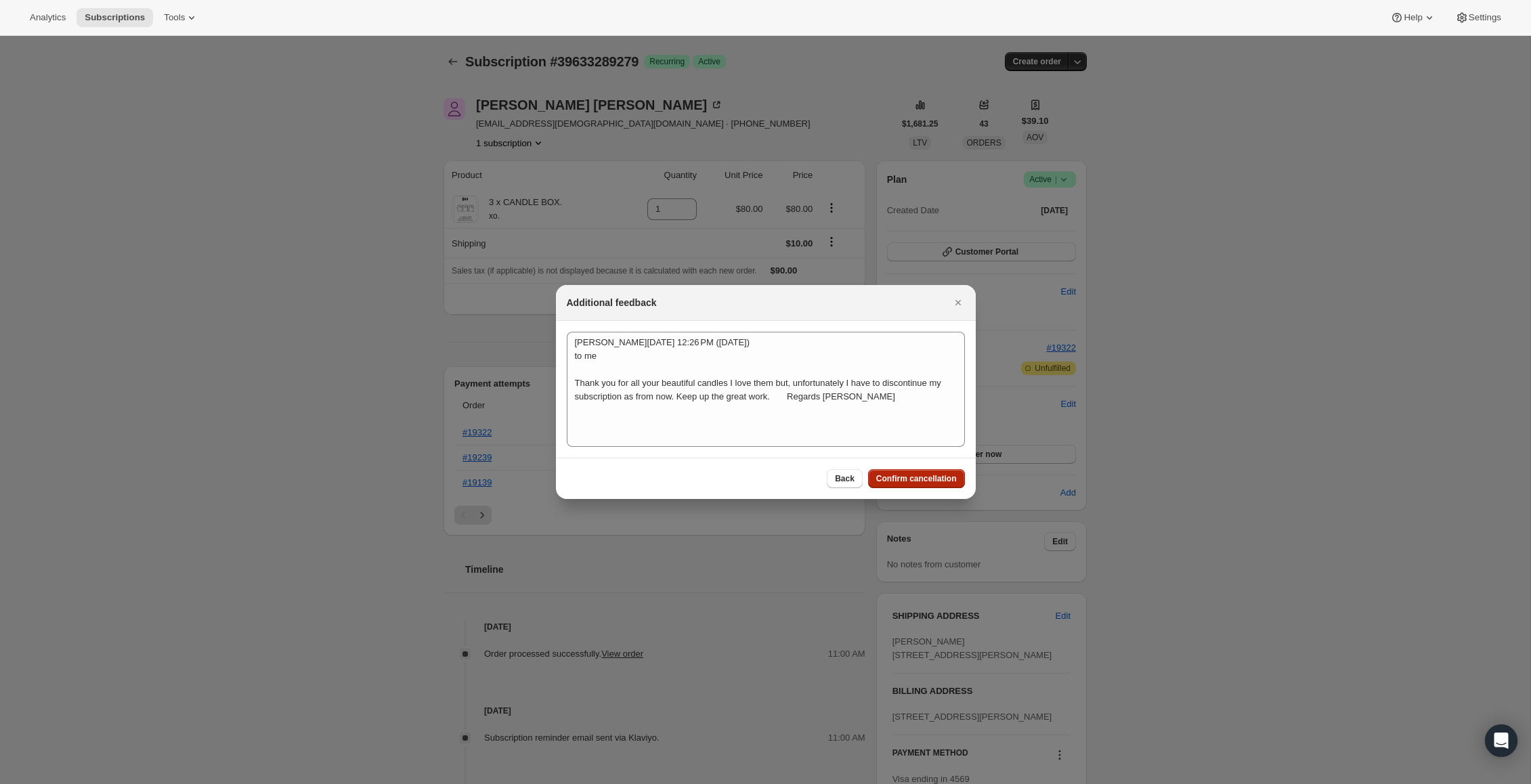
click at [891, 471] on button "Confirm cancellation" at bounding box center [916, 478] width 97 height 19
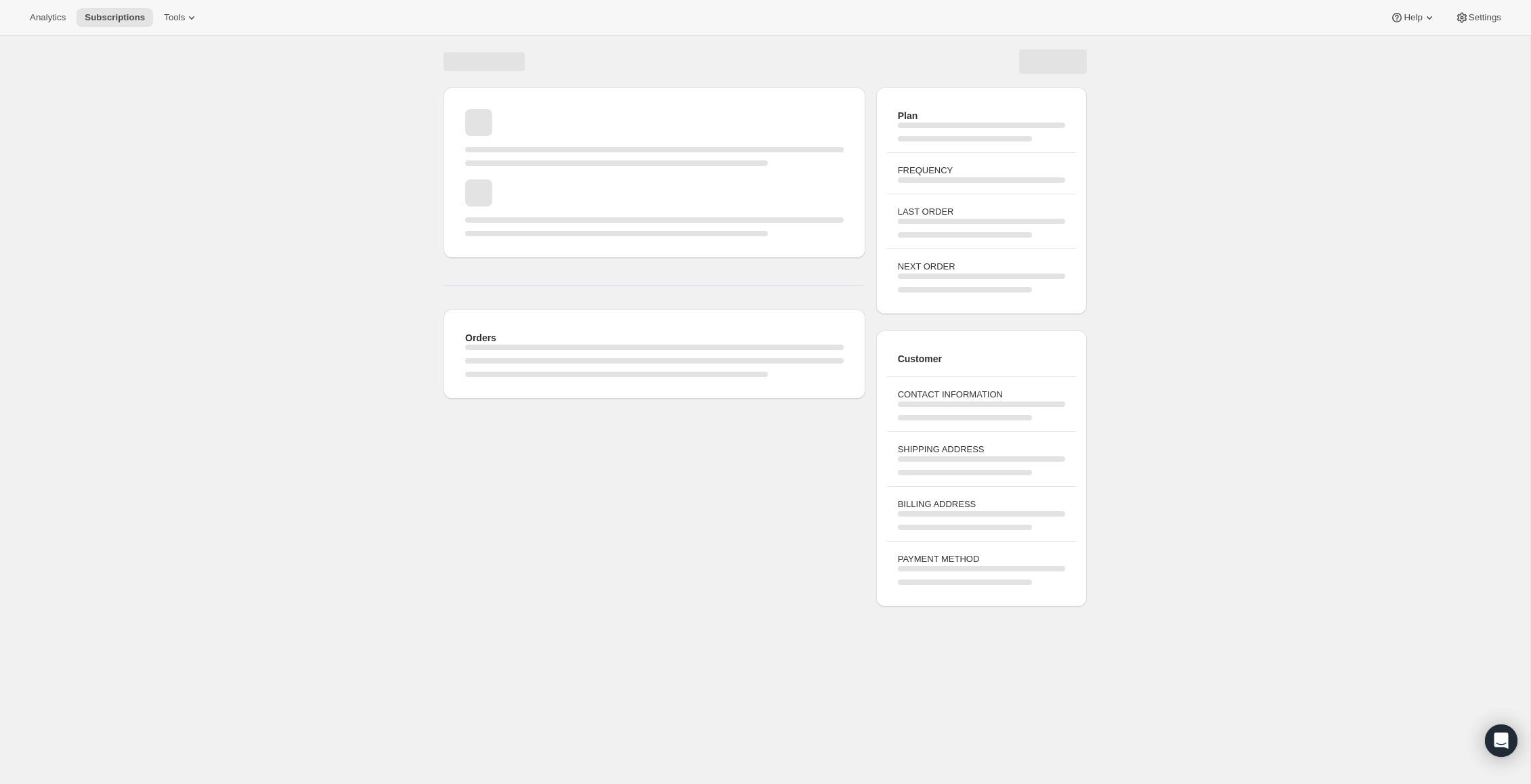
drag, startPoint x: 339, startPoint y: 79, endPoint x: 399, endPoint y: 55, distance: 64.6
click at [345, 76] on div "Orders Plan FREQUENCY LAST ORDER NEXT ORDER Customer CONTACT INFORMATION SHIPPI…" at bounding box center [765, 324] width 1530 height 576
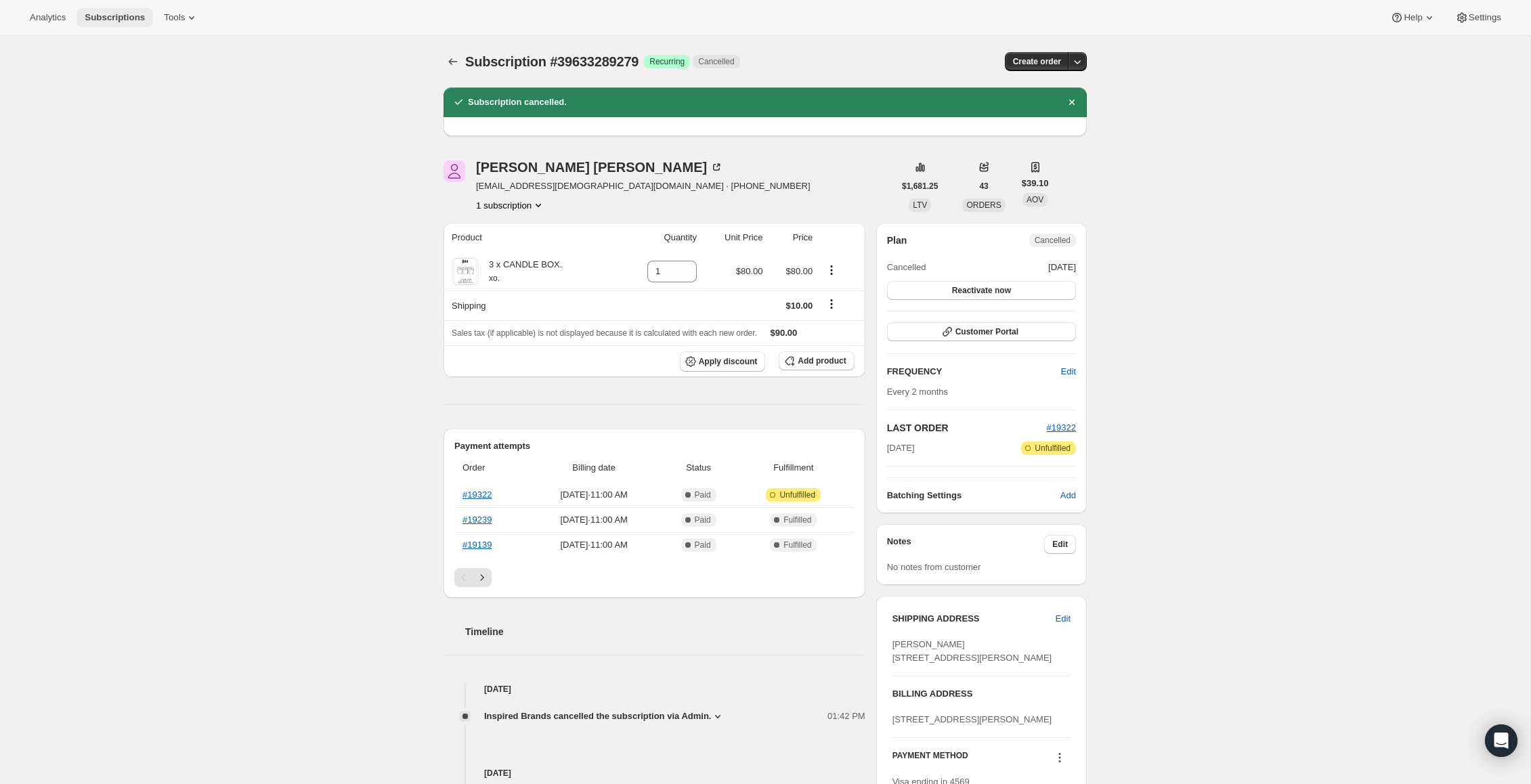
click at [97, 17] on span "Subscriptions" at bounding box center [115, 17] width 60 height 11
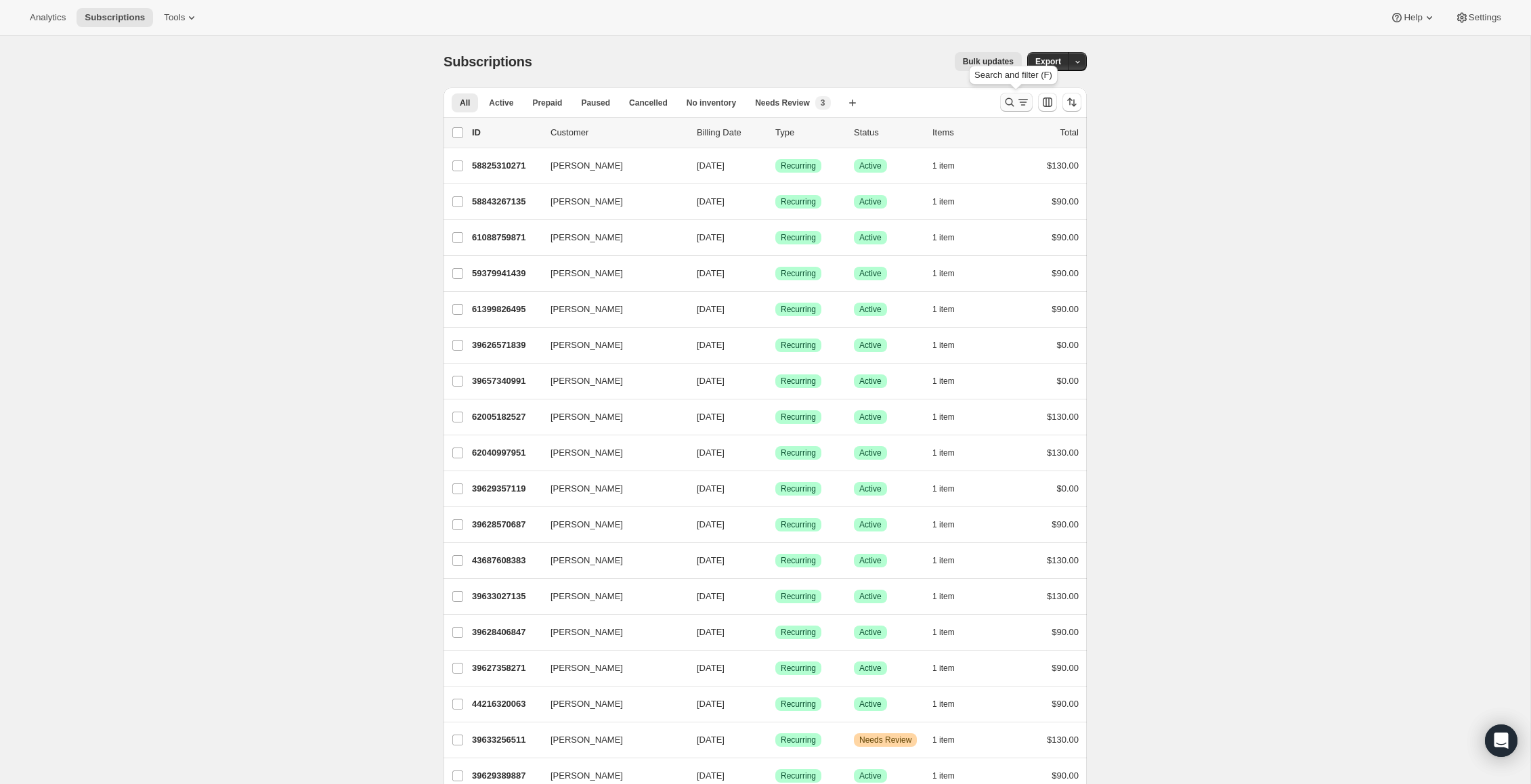
click at [1005, 102] on icon "Search and filter results" at bounding box center [1010, 102] width 14 height 14
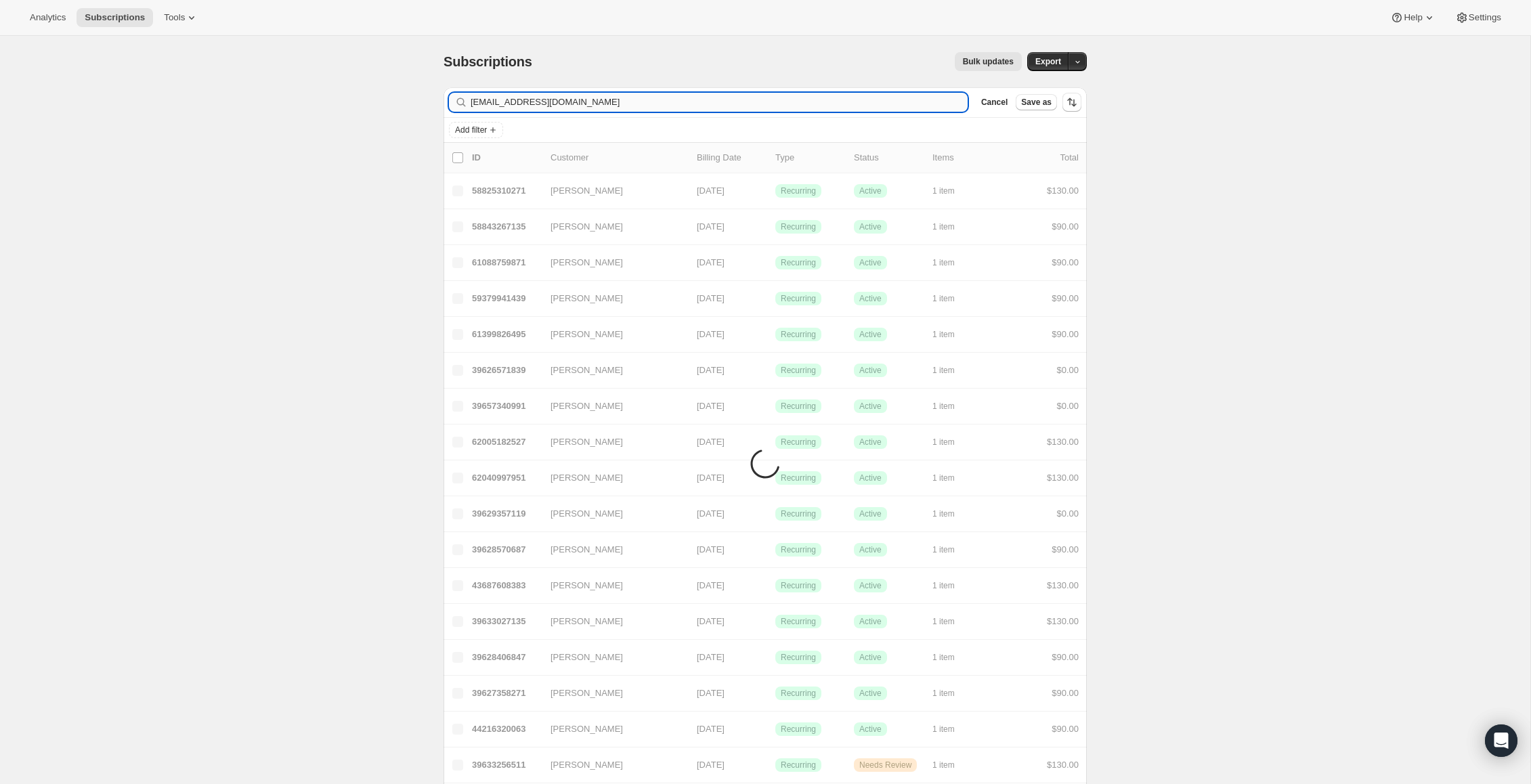
type input "[EMAIL_ADDRESS][DOMAIN_NAME]"
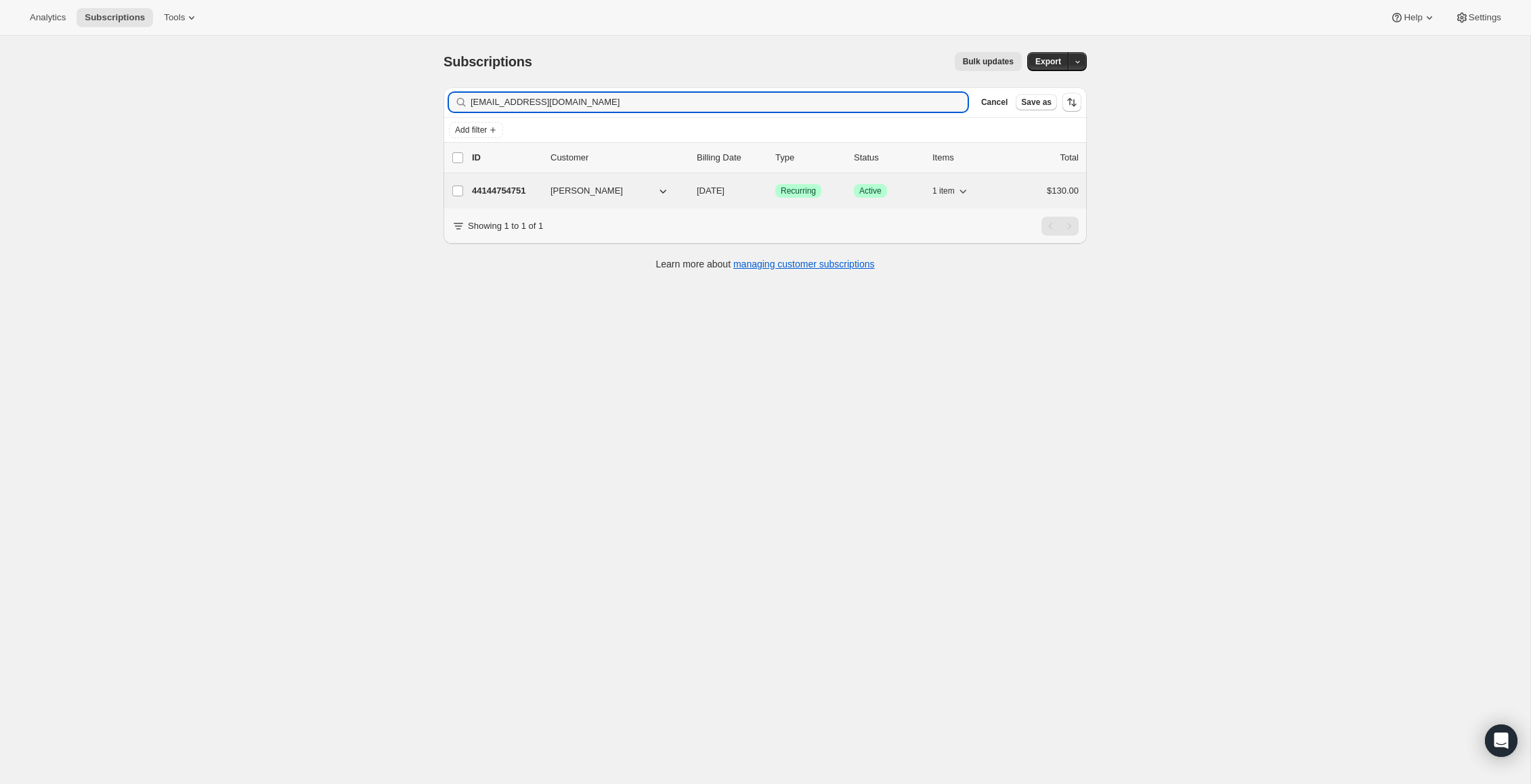
click at [676, 188] on button "[PERSON_NAME]" at bounding box center [610, 190] width 135 height 22
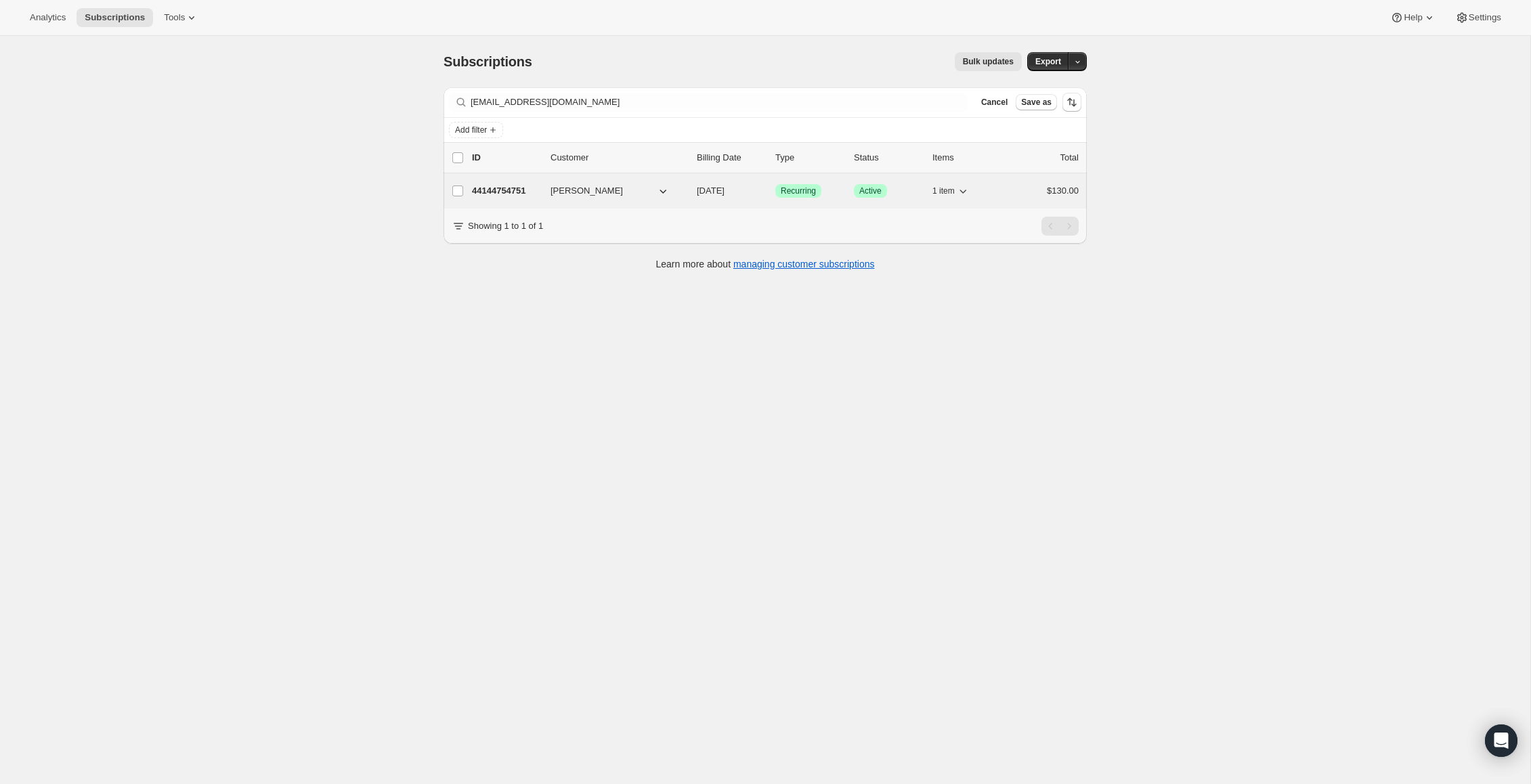
click at [680, 184] on div "[PERSON_NAME]" at bounding box center [618, 190] width 135 height 14
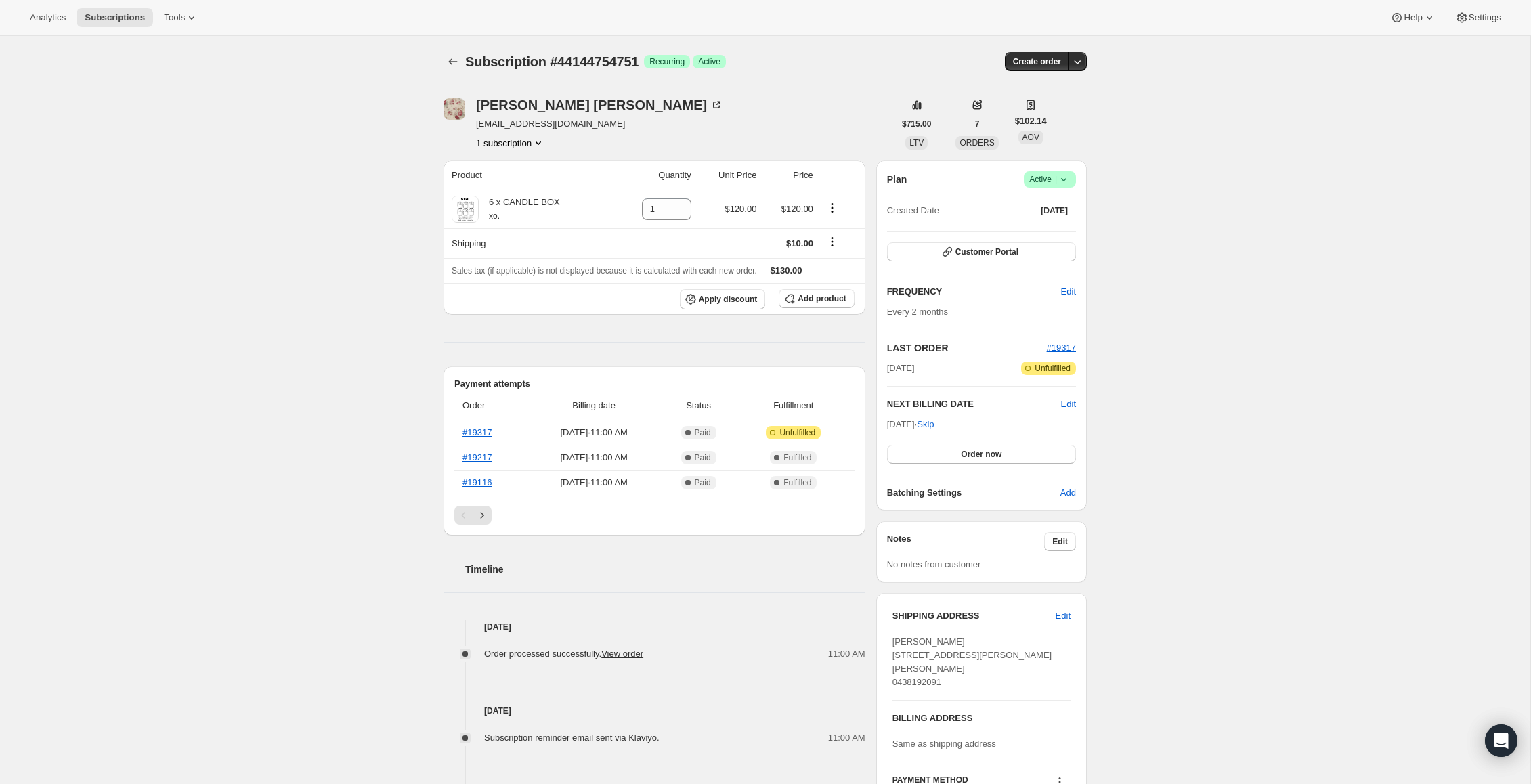
click at [1059, 178] on icon at bounding box center [1063, 179] width 14 height 14
click at [1052, 201] on span "Pause subscription" at bounding box center [1045, 206] width 75 height 10
